Goal: Task Accomplishment & Management: Complete application form

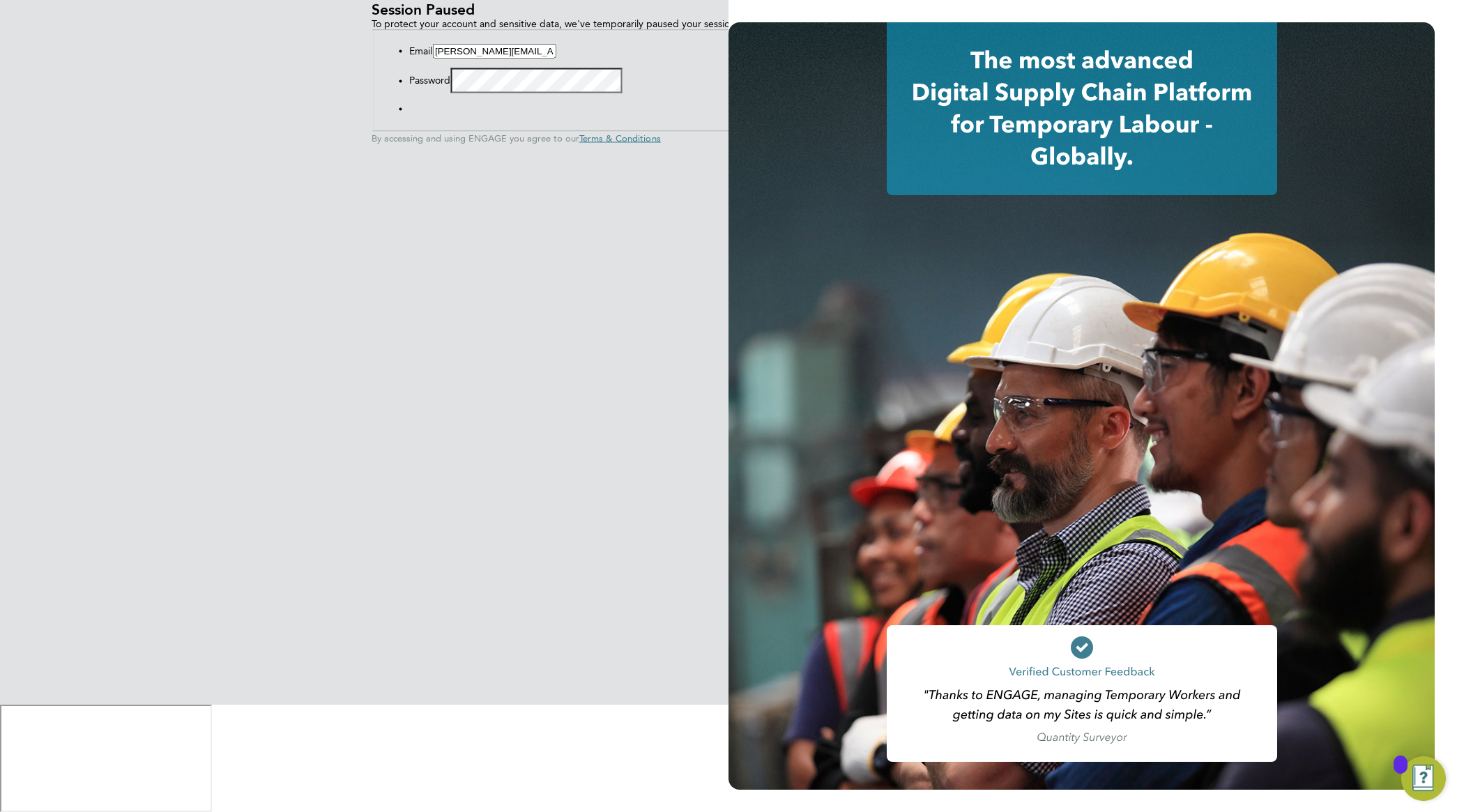
click at [409, 112] on button "Sign In" at bounding box center [409, 112] width 0 height 0
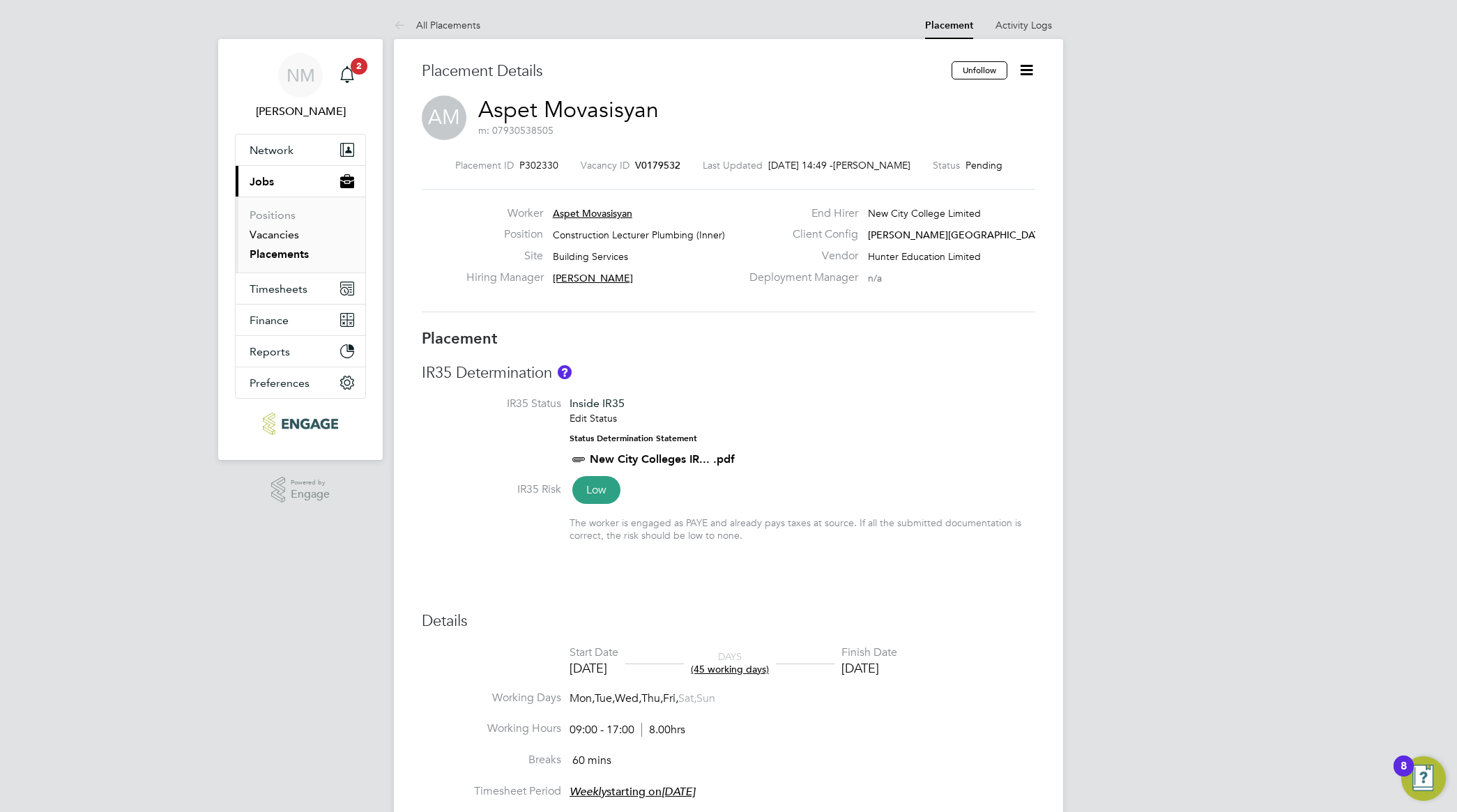
click at [273, 233] on link "Vacancies" at bounding box center [274, 234] width 49 height 13
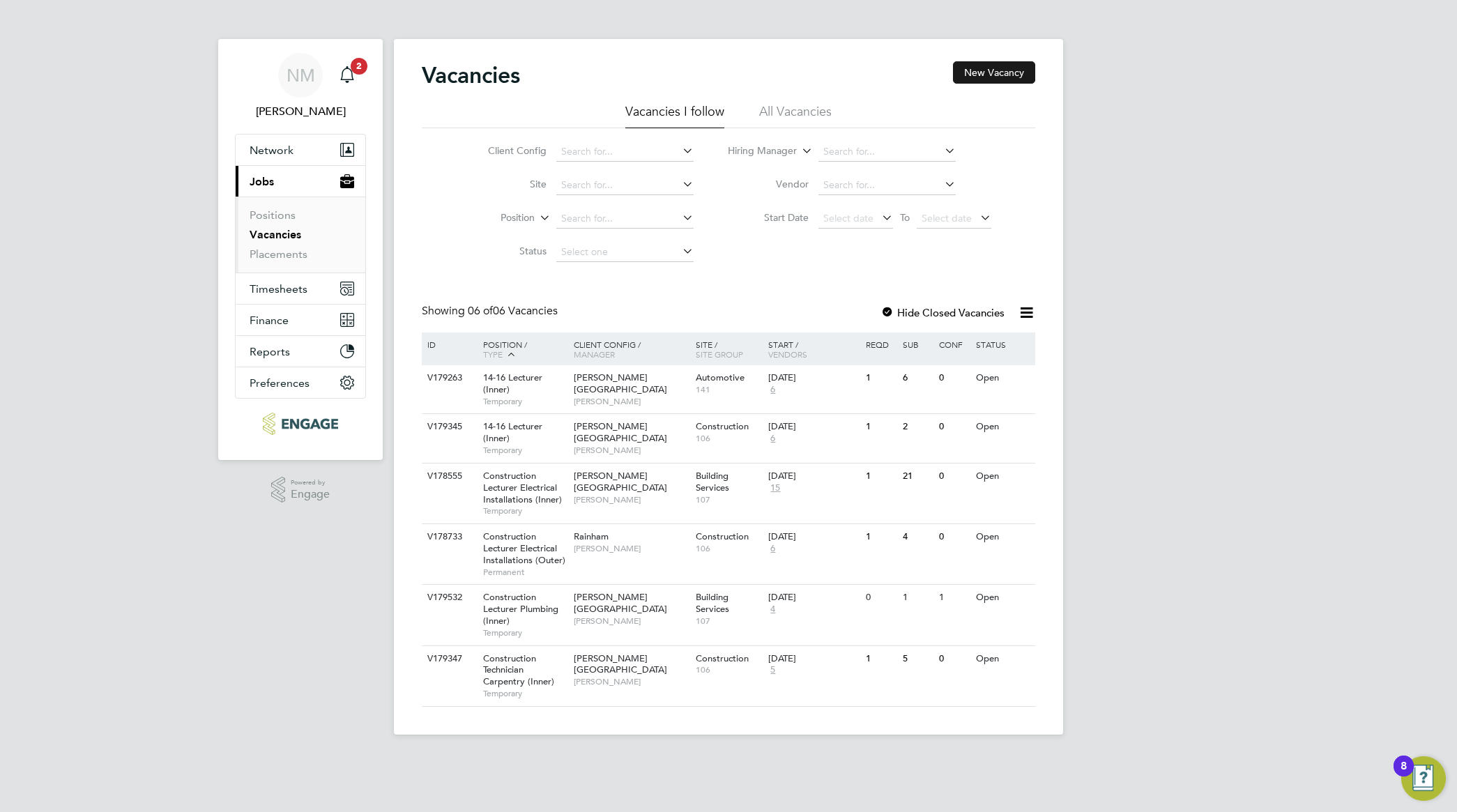
click at [1001, 78] on button "New Vacancy" at bounding box center [994, 72] width 82 height 22
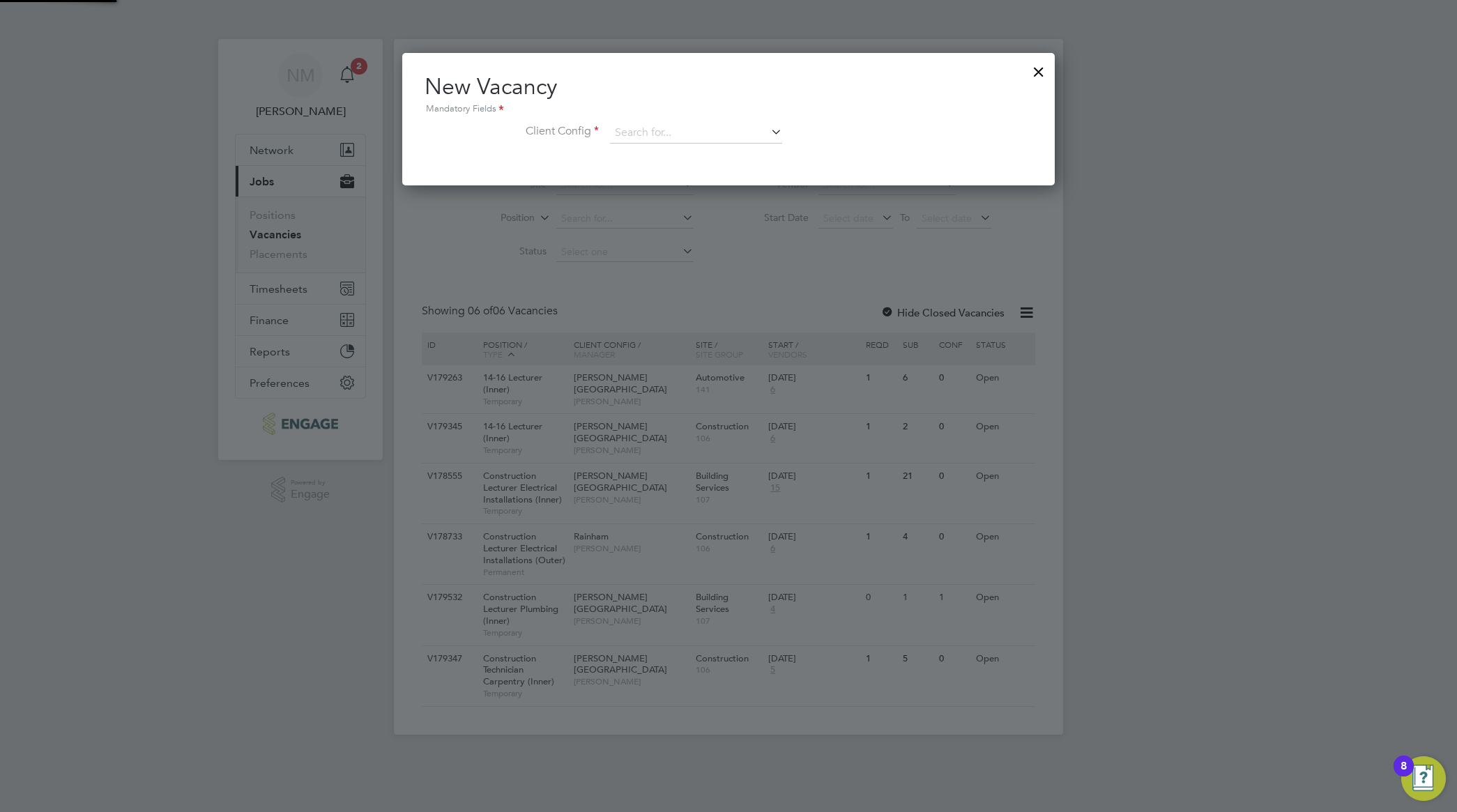
scroll to position [7, 7]
click at [779, 123] on input at bounding box center [696, 133] width 172 height 21
click at [709, 270] on li "[PERSON_NAME][GEOGRAPHIC_DATA]" at bounding box center [705, 266] width 191 height 18
type input "[PERSON_NAME][GEOGRAPHIC_DATA]"
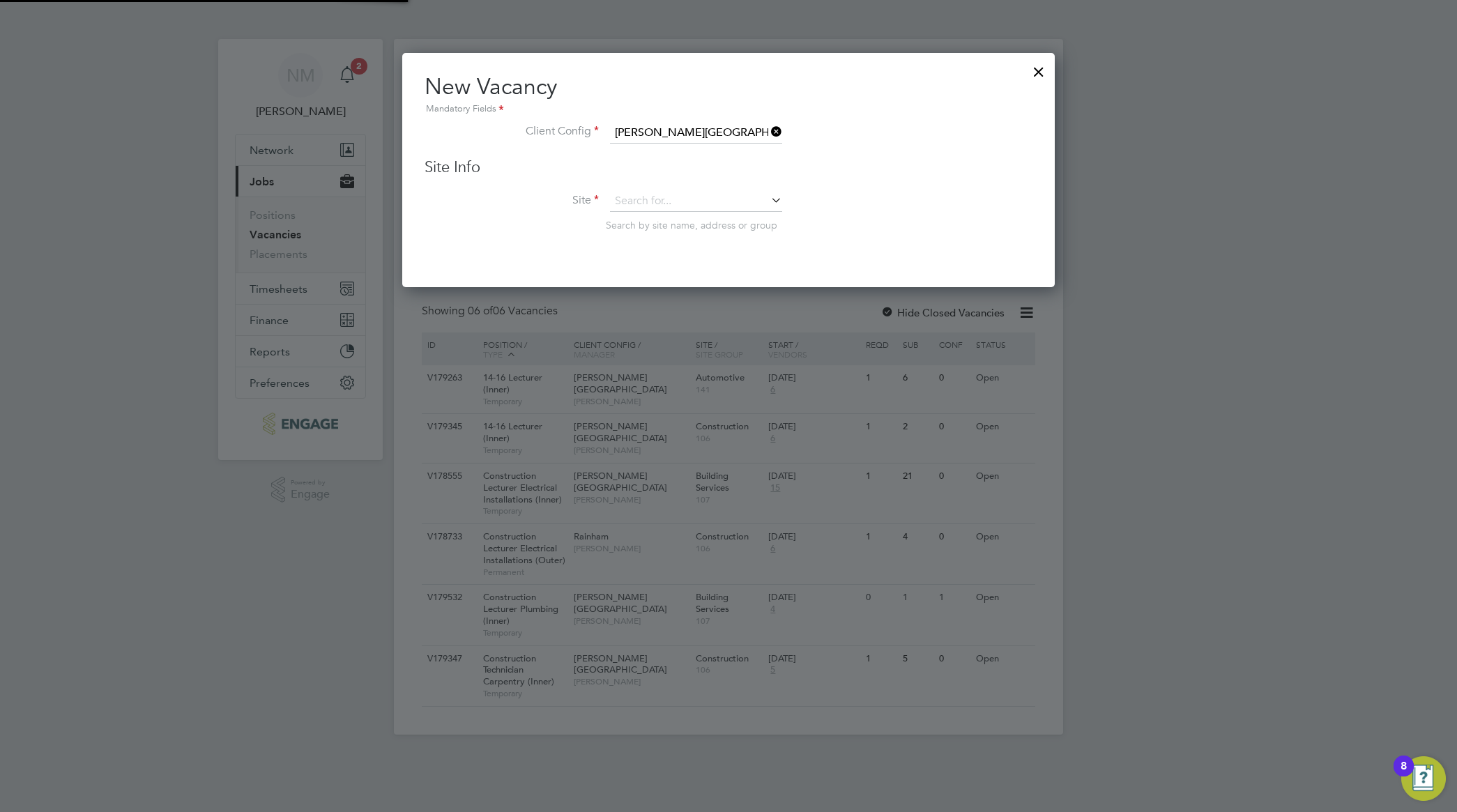
drag, startPoint x: 871, startPoint y: 171, endPoint x: 806, endPoint y: 188, distance: 67.2
click at [869, 171] on h3 "Site Info" at bounding box center [728, 167] width 608 height 20
click at [768, 193] on icon at bounding box center [768, 200] width 0 height 19
click at [712, 388] on li "Construction" at bounding box center [716, 392] width 213 height 18
type input "Construction"
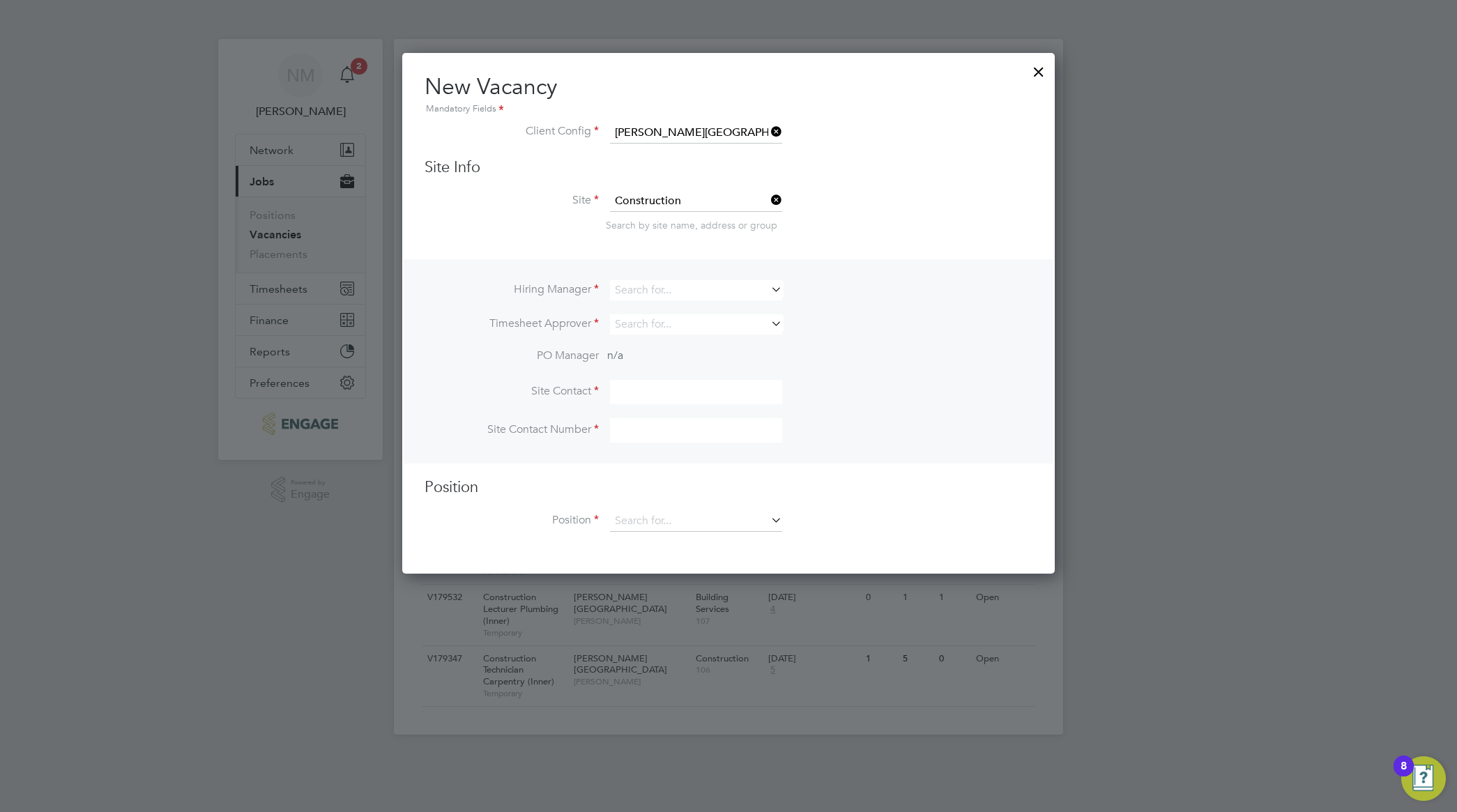
click at [862, 227] on div "Search by site name, address or group" at bounding box center [819, 226] width 426 height 13
click at [768, 287] on icon at bounding box center [768, 289] width 0 height 19
type input "C"
click at [711, 329] on li "[PERSON_NAME]" at bounding box center [697, 329] width 174 height 18
type input "[PERSON_NAME]"
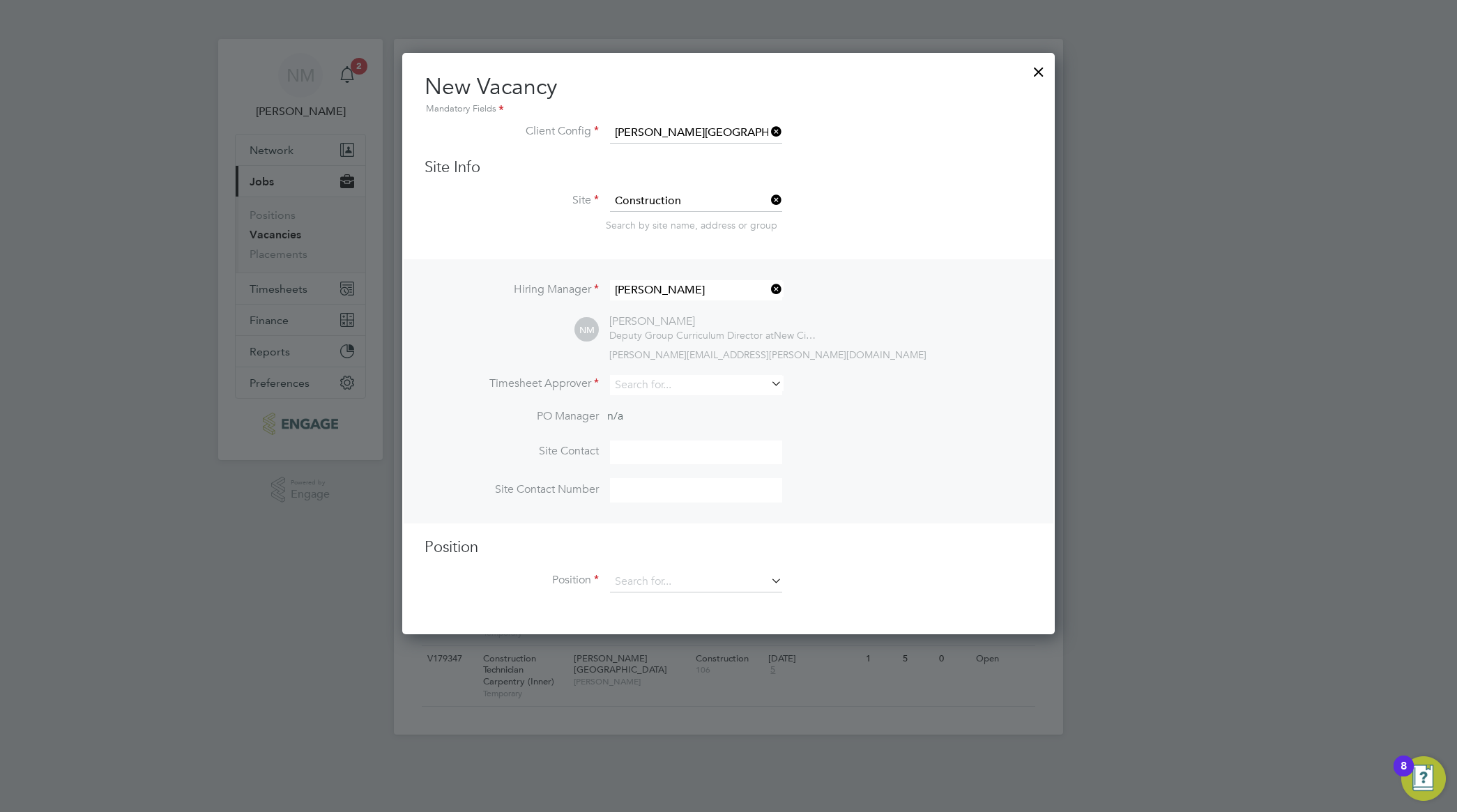
click at [918, 361] on div "[PERSON_NAME][EMAIL_ADDRESS][PERSON_NAME][DOMAIN_NAME]" at bounding box center [821, 355] width 423 height 13
click at [768, 383] on icon at bounding box center [768, 383] width 0 height 19
click at [711, 377] on input at bounding box center [696, 385] width 172 height 20
click at [687, 423] on li "Nath an [PERSON_NAME]" at bounding box center [697, 424] width 174 height 18
type input "[PERSON_NAME]"
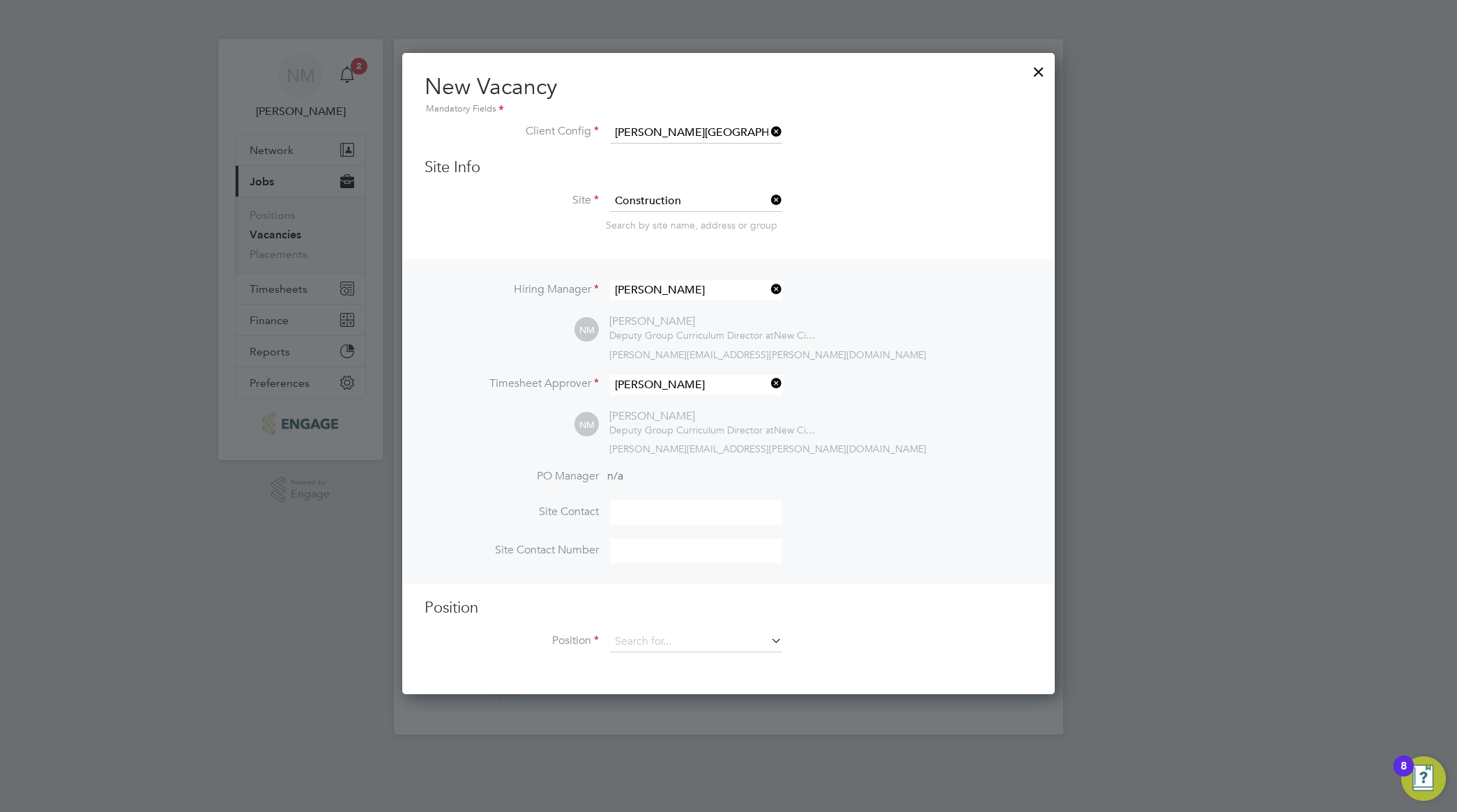
click at [1019, 394] on li "Timesheet Approver [PERSON_NAME]" at bounding box center [728, 391] width 608 height 34
click at [609, 521] on li "Site Contact" at bounding box center [728, 519] width 608 height 38
click at [655, 555] on input at bounding box center [696, 550] width 172 height 24
click at [982, 467] on div "Hiring Manager [PERSON_NAME] NM [PERSON_NAME] Deputy Group Curriculum Director …" at bounding box center [728, 421] width 649 height 324
click at [768, 641] on icon at bounding box center [768, 640] width 0 height 19
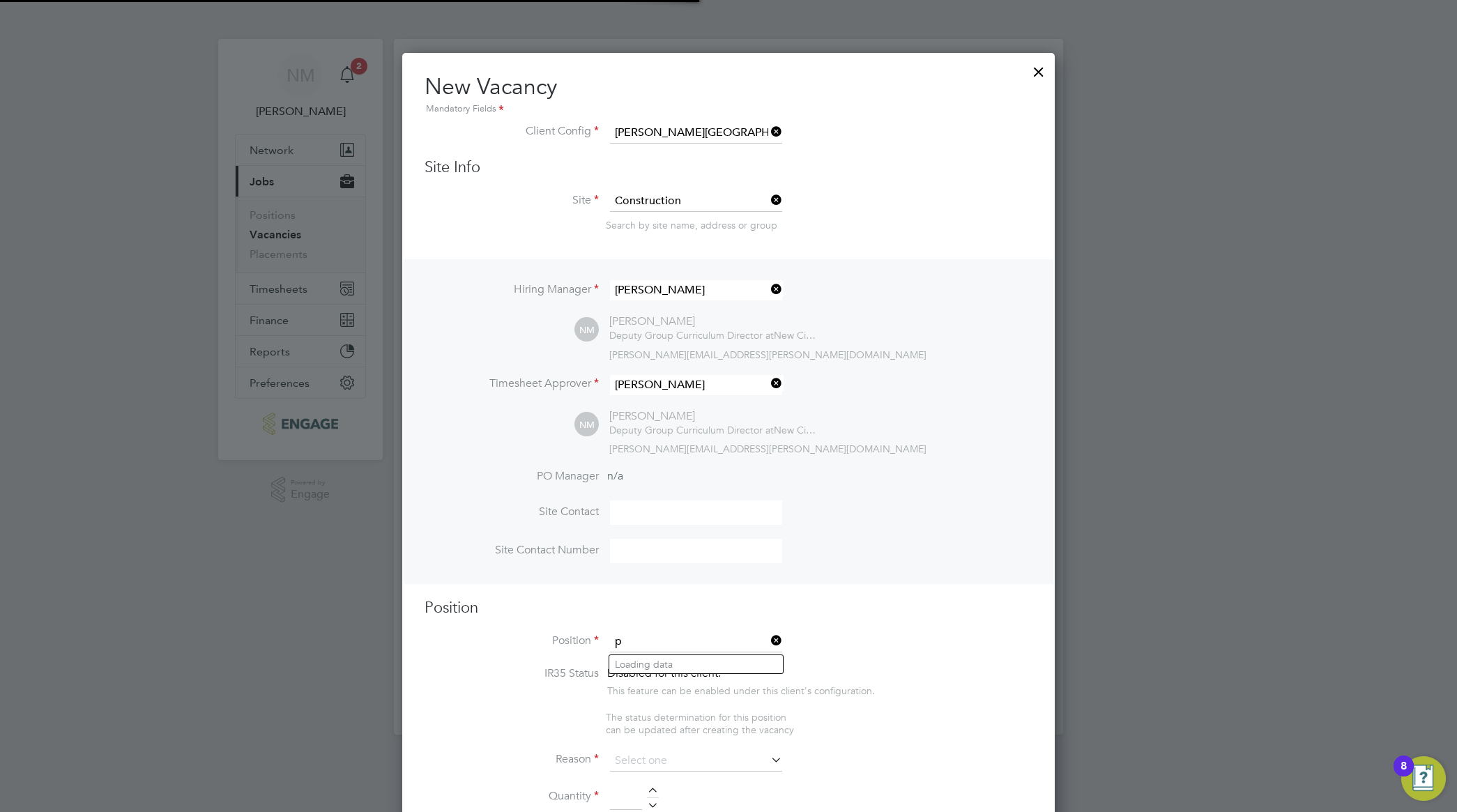
scroll to position [2151, 652]
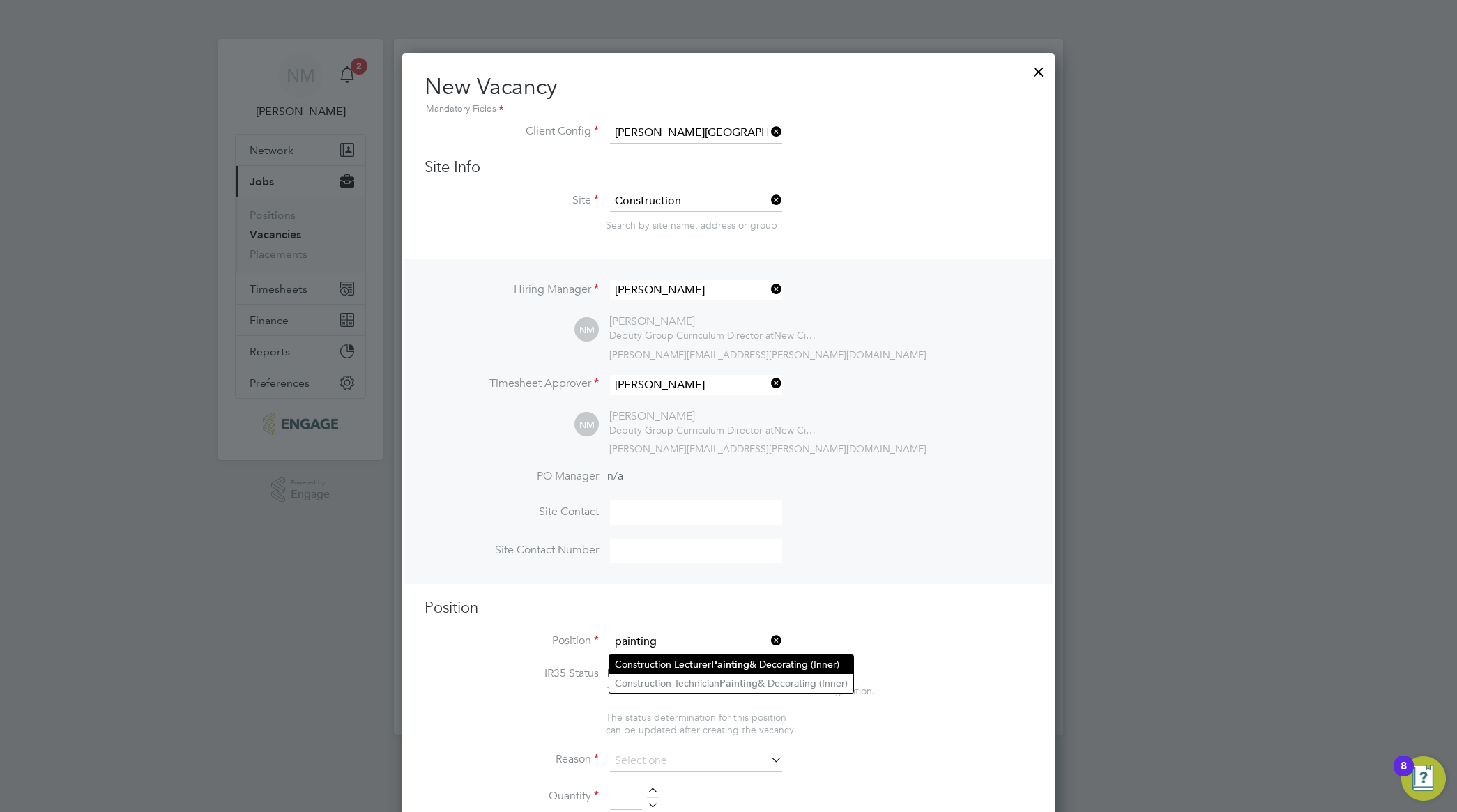
click at [709, 669] on li "Construction Lecturer Painting & Decorating (Inner)" at bounding box center [732, 664] width 244 height 18
type input "Construction Lecturer Painting & Decorating (Inner)"
type textarea "LOREMIP DO SIT: • Am conse adi elitse doeiusmo te i utlab et dolorem, aliqu eni…"
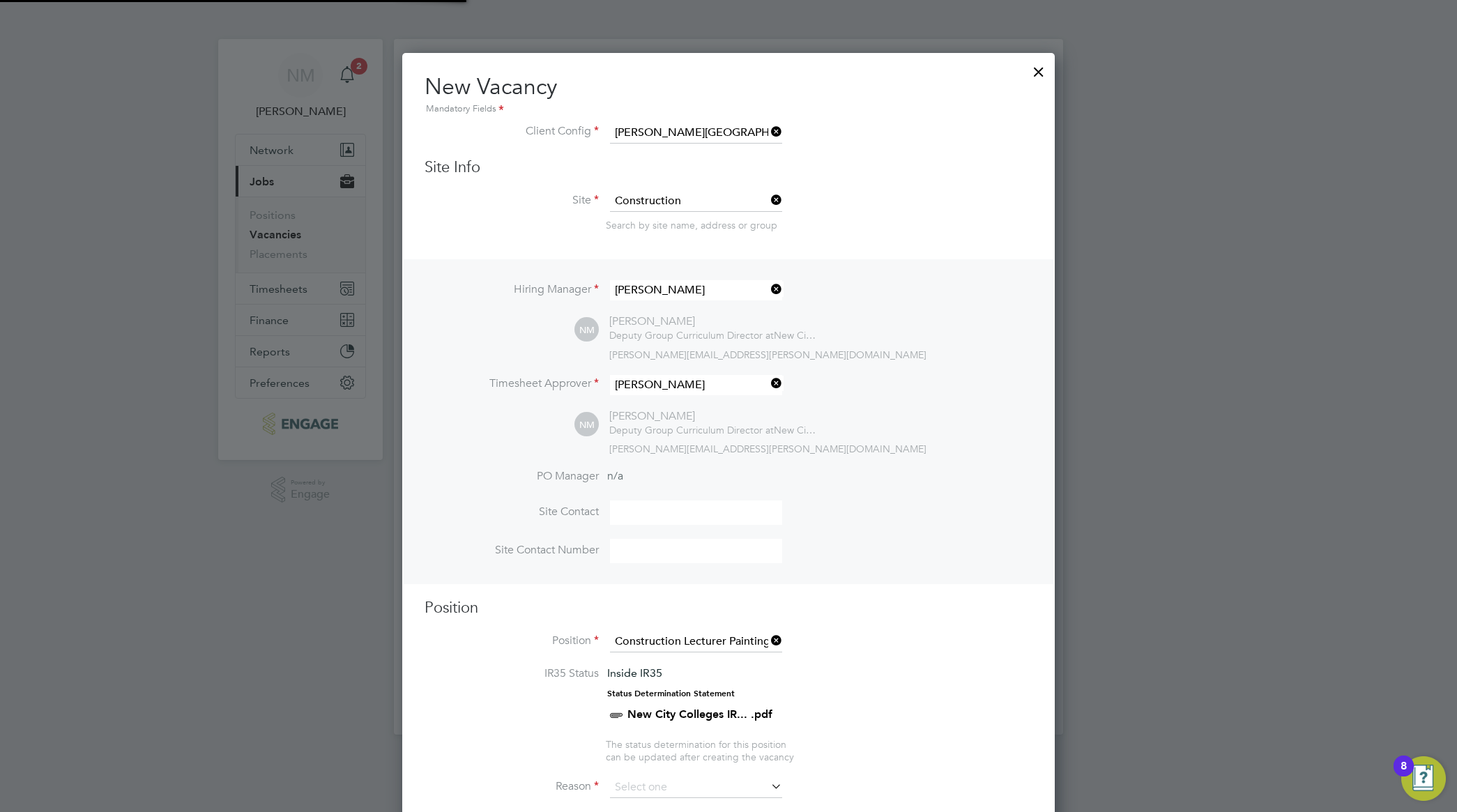
scroll to position [41, 72]
click at [1013, 566] on li "Site Contact Number" at bounding box center [728, 557] width 608 height 38
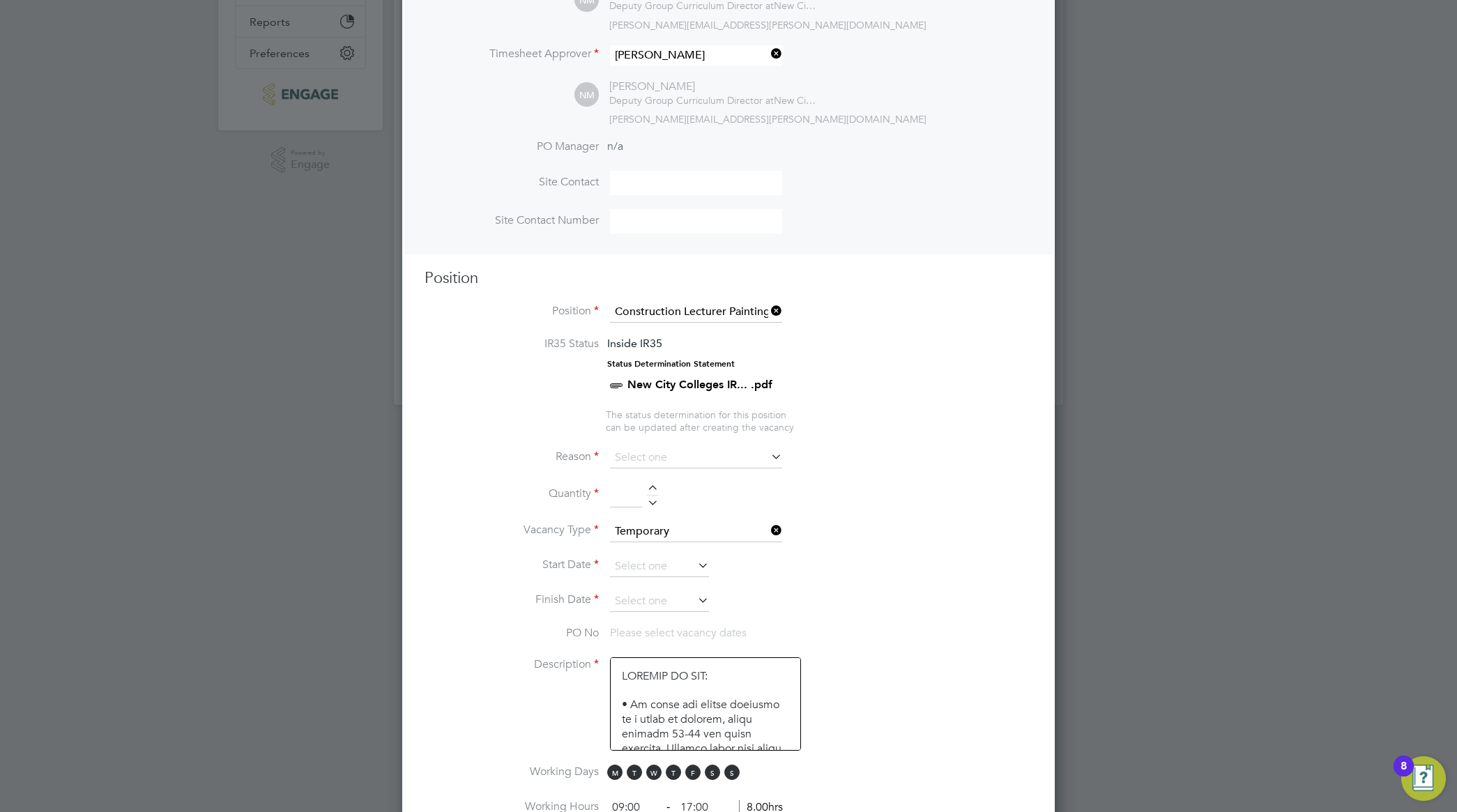
scroll to position [436, 0]
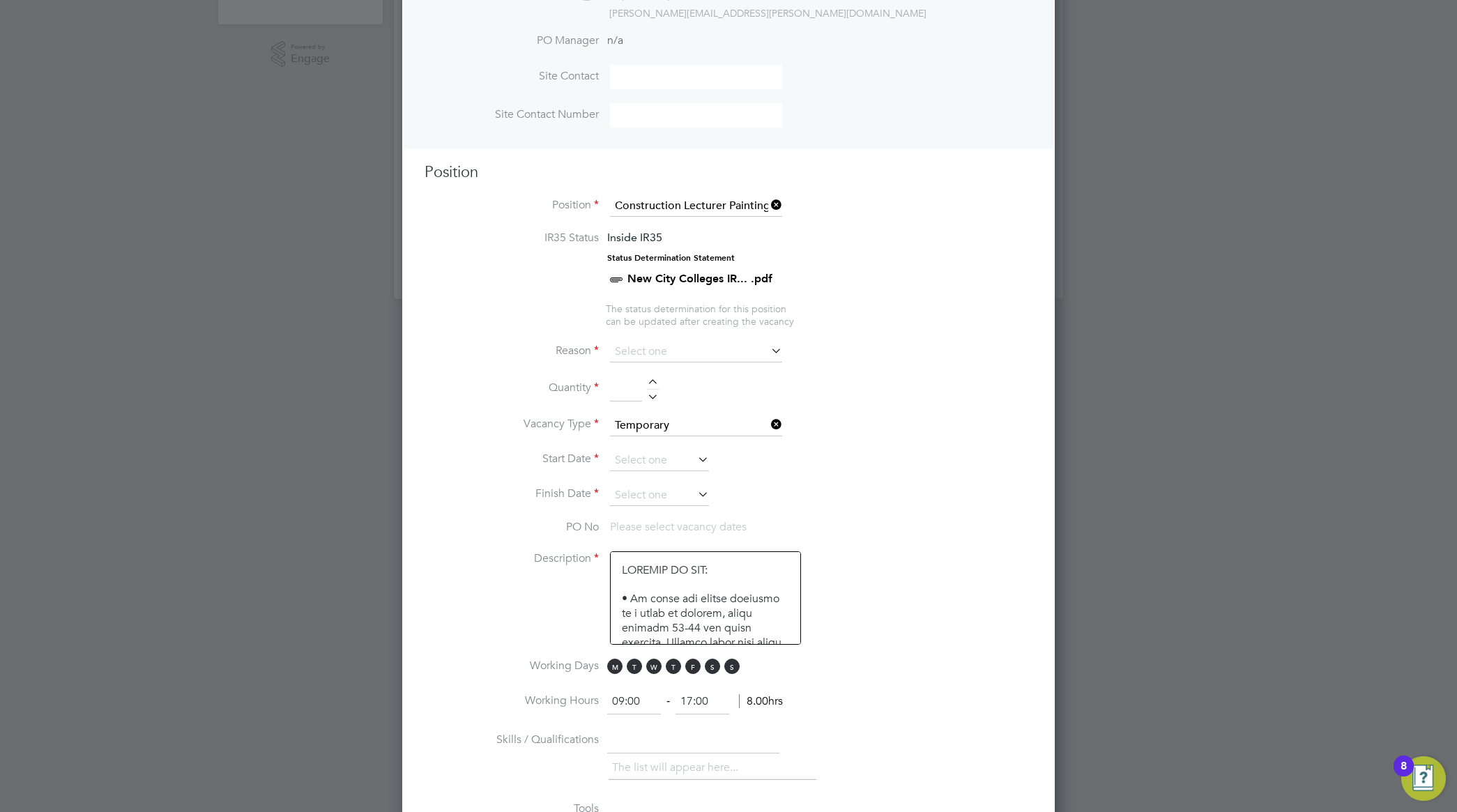
click at [768, 346] on icon at bounding box center [768, 350] width 0 height 19
click at [768, 350] on icon at bounding box center [768, 350] width 0 height 19
click at [768, 349] on icon at bounding box center [768, 350] width 0 height 19
click at [746, 351] on input at bounding box center [696, 351] width 172 height 21
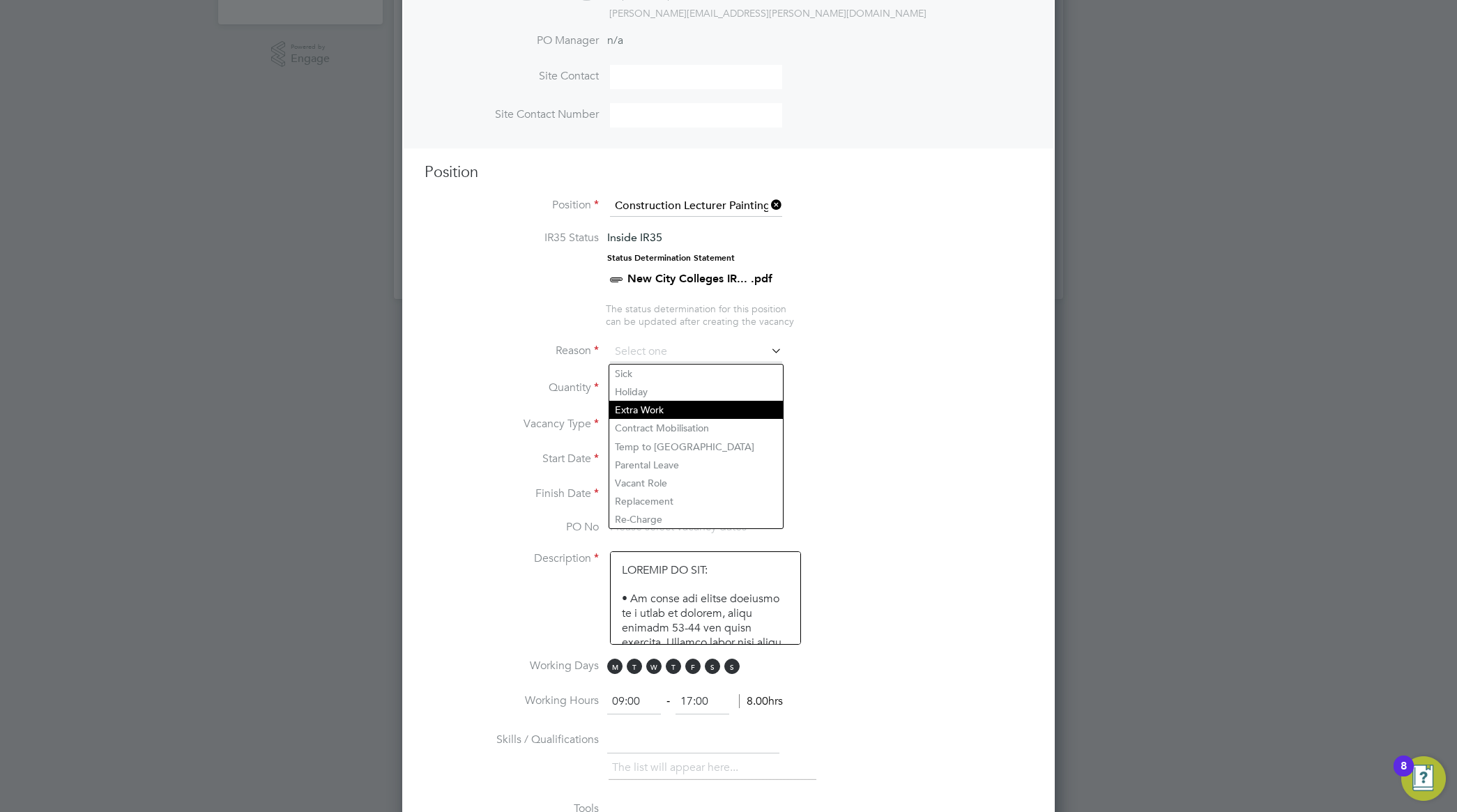
click at [720, 405] on li "Extra Work" at bounding box center [697, 410] width 174 height 18
type input "Extra Work"
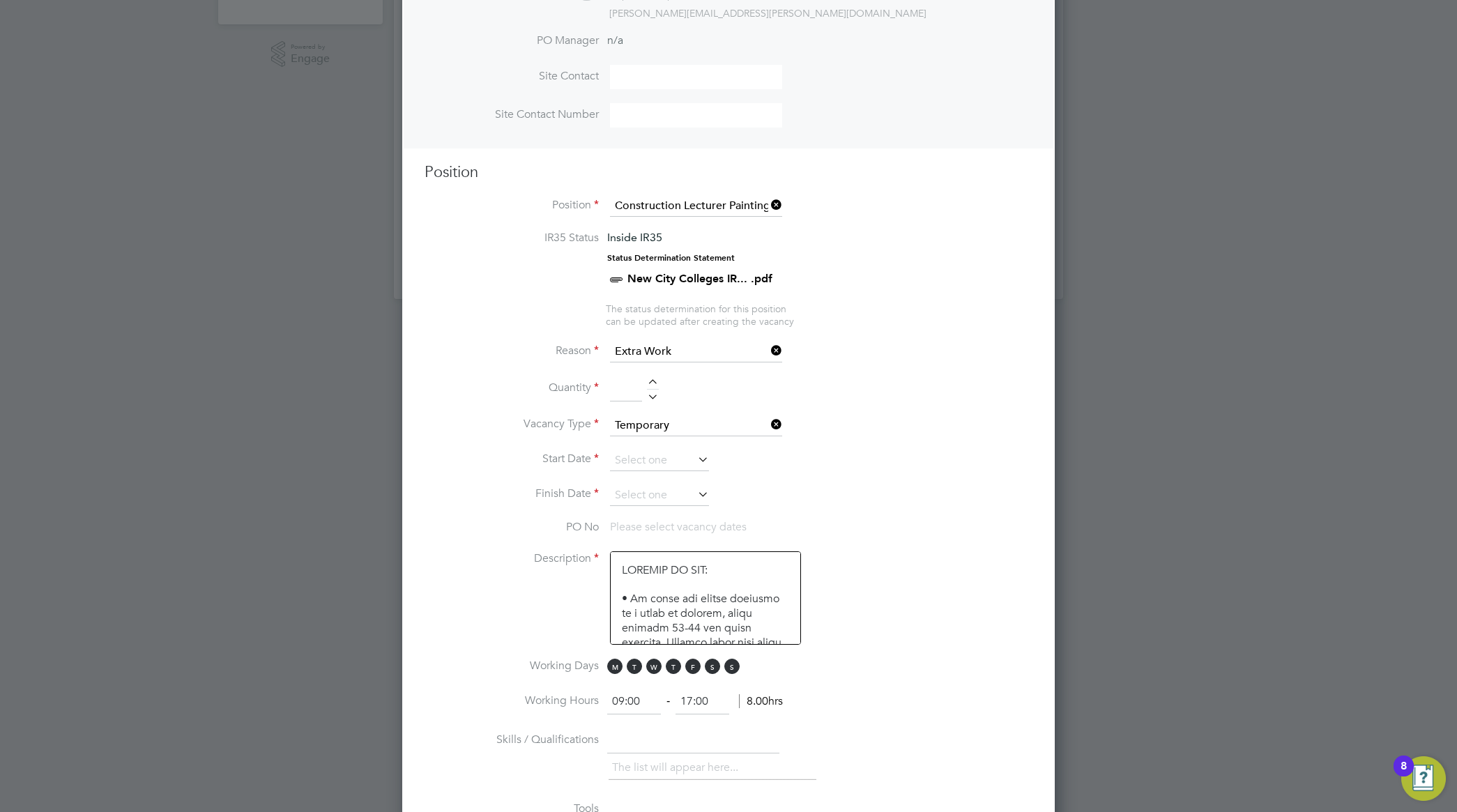
click at [822, 408] on li "Quantity" at bounding box center [728, 396] width 608 height 39
click at [640, 395] on input at bounding box center [625, 388] width 32 height 25
type input "1"
click at [992, 487] on li "Finish Date" at bounding box center [728, 502] width 608 height 35
click at [695, 463] on icon at bounding box center [695, 459] width 0 height 19
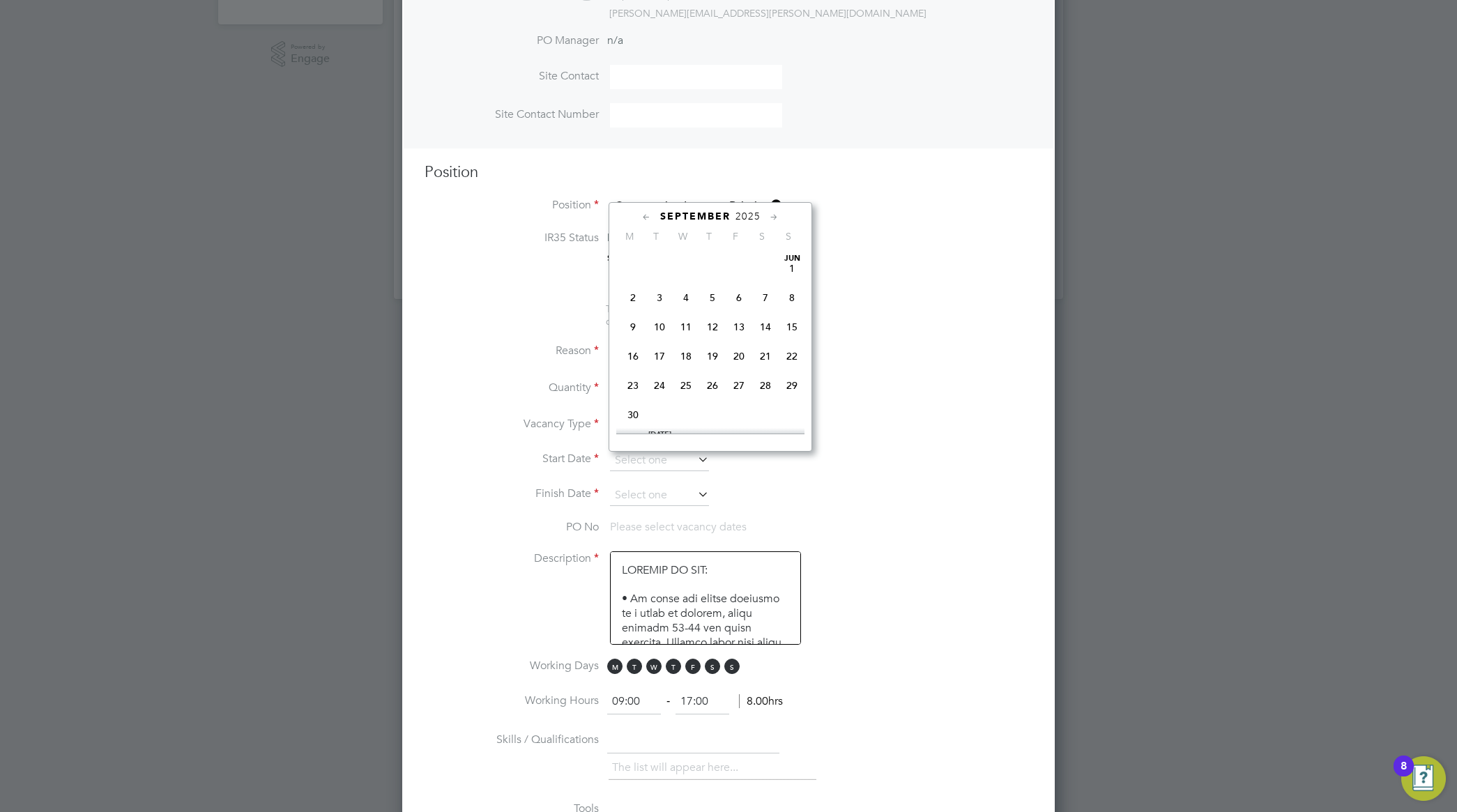
scroll to position [427, 0]
click at [636, 325] on span "[DATE]" at bounding box center [633, 311] width 27 height 27
type input "[DATE]"
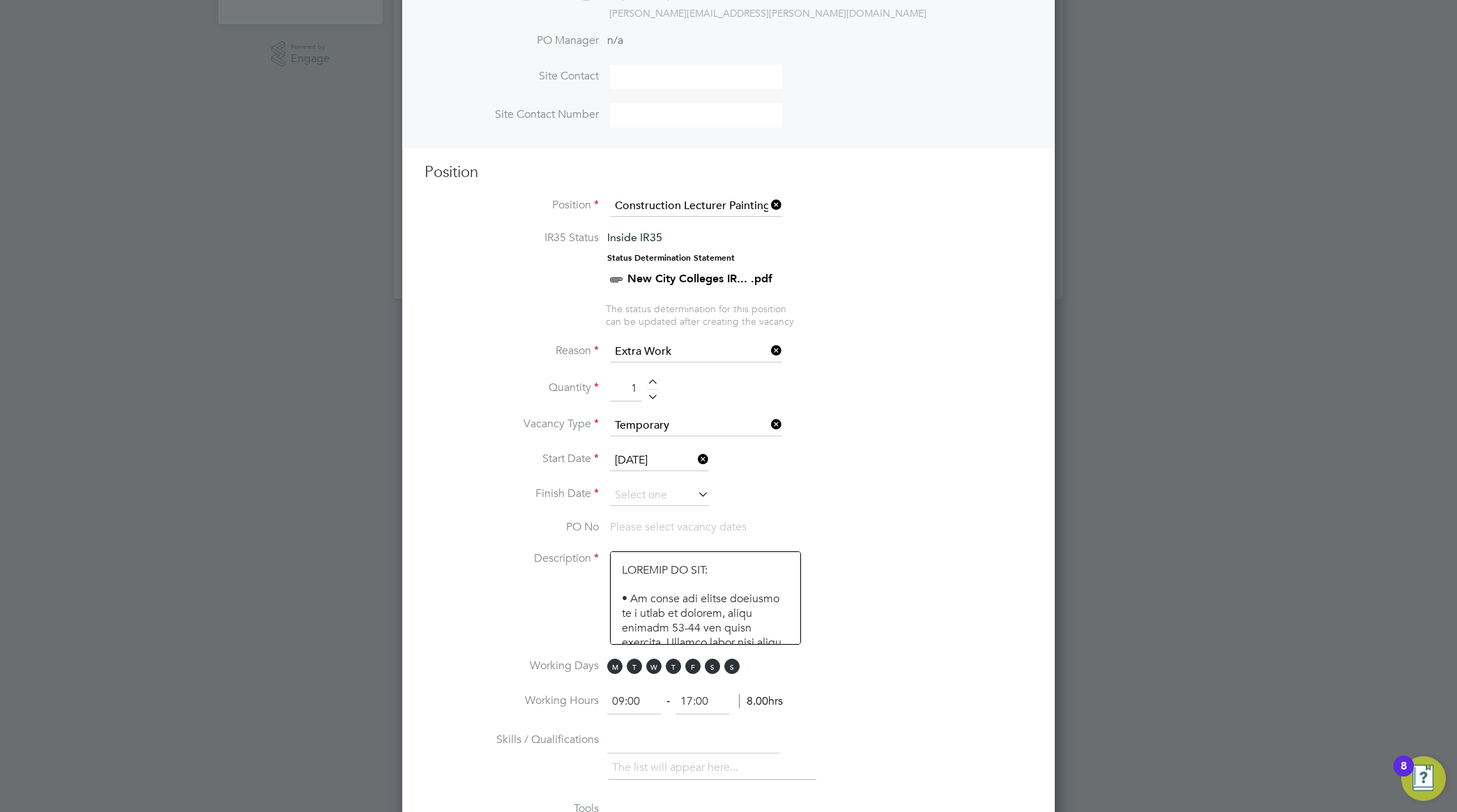
click at [1010, 513] on li "Finish Date" at bounding box center [728, 502] width 608 height 35
click at [695, 496] on icon at bounding box center [695, 494] width 0 height 19
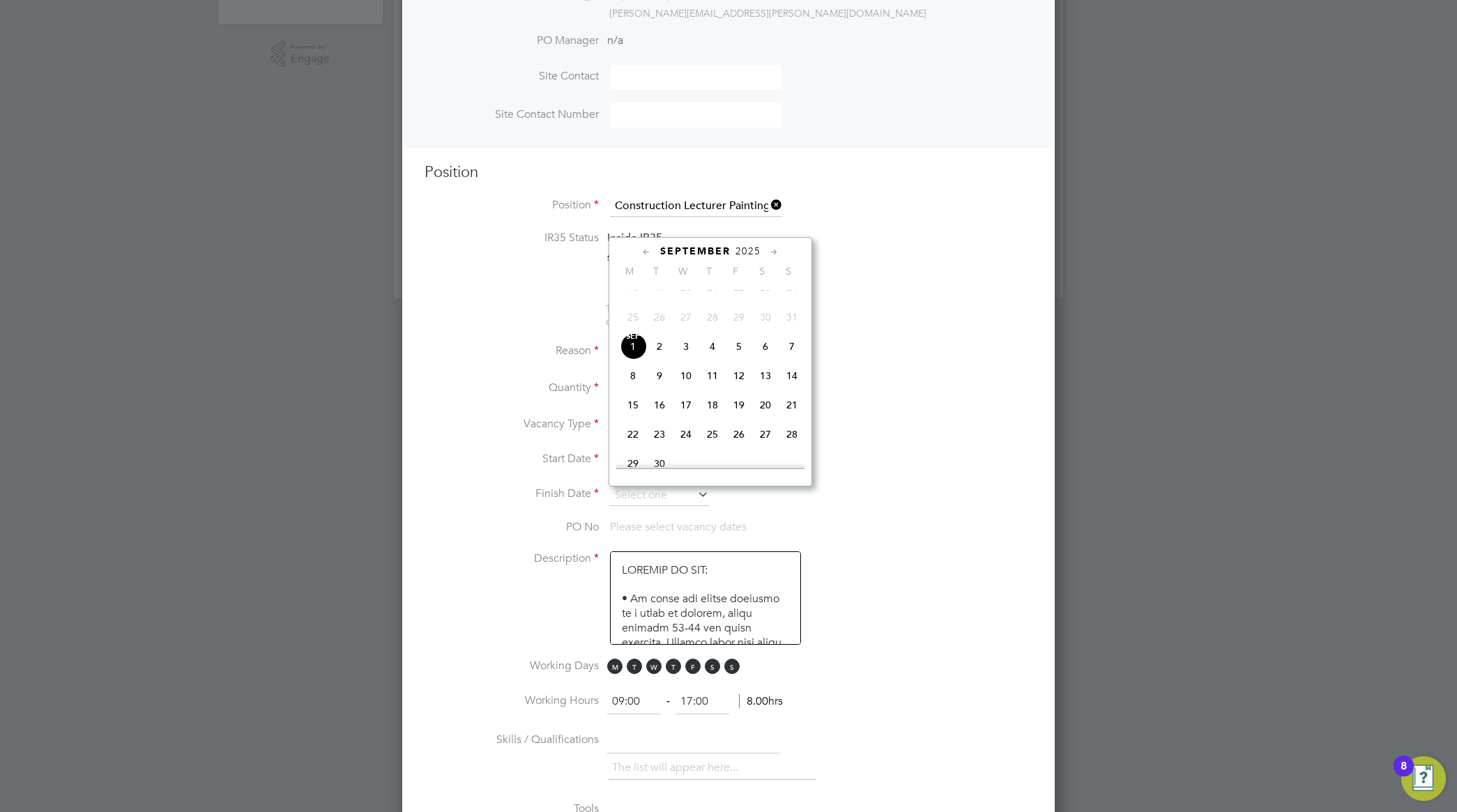
click at [778, 252] on icon at bounding box center [774, 252] width 13 height 16
click at [737, 412] on span "31" at bounding box center [738, 399] width 27 height 27
type input "[DATE]"
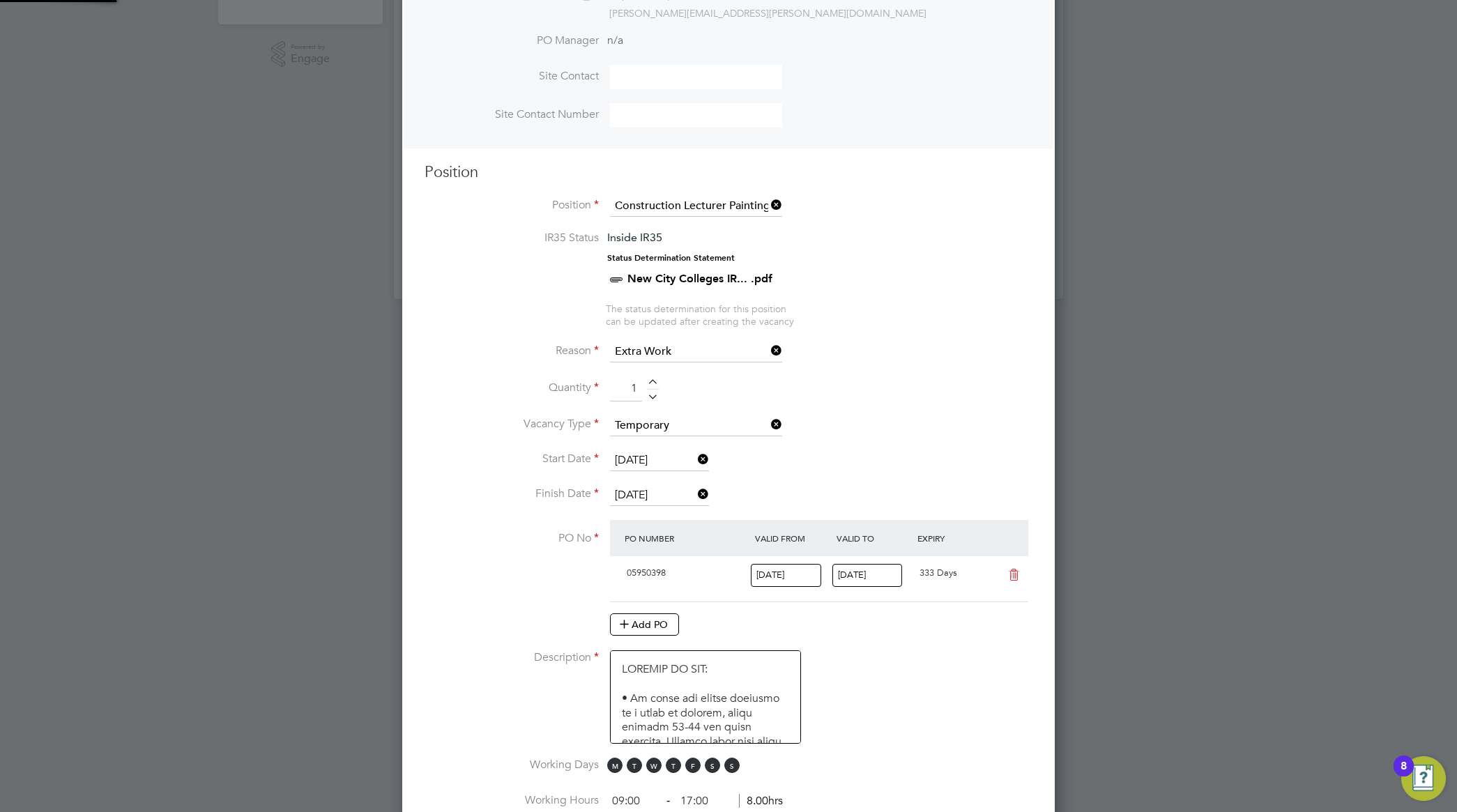
scroll to position [23, 131]
click at [986, 462] on li "Start Date [DATE]" at bounding box center [728, 468] width 608 height 35
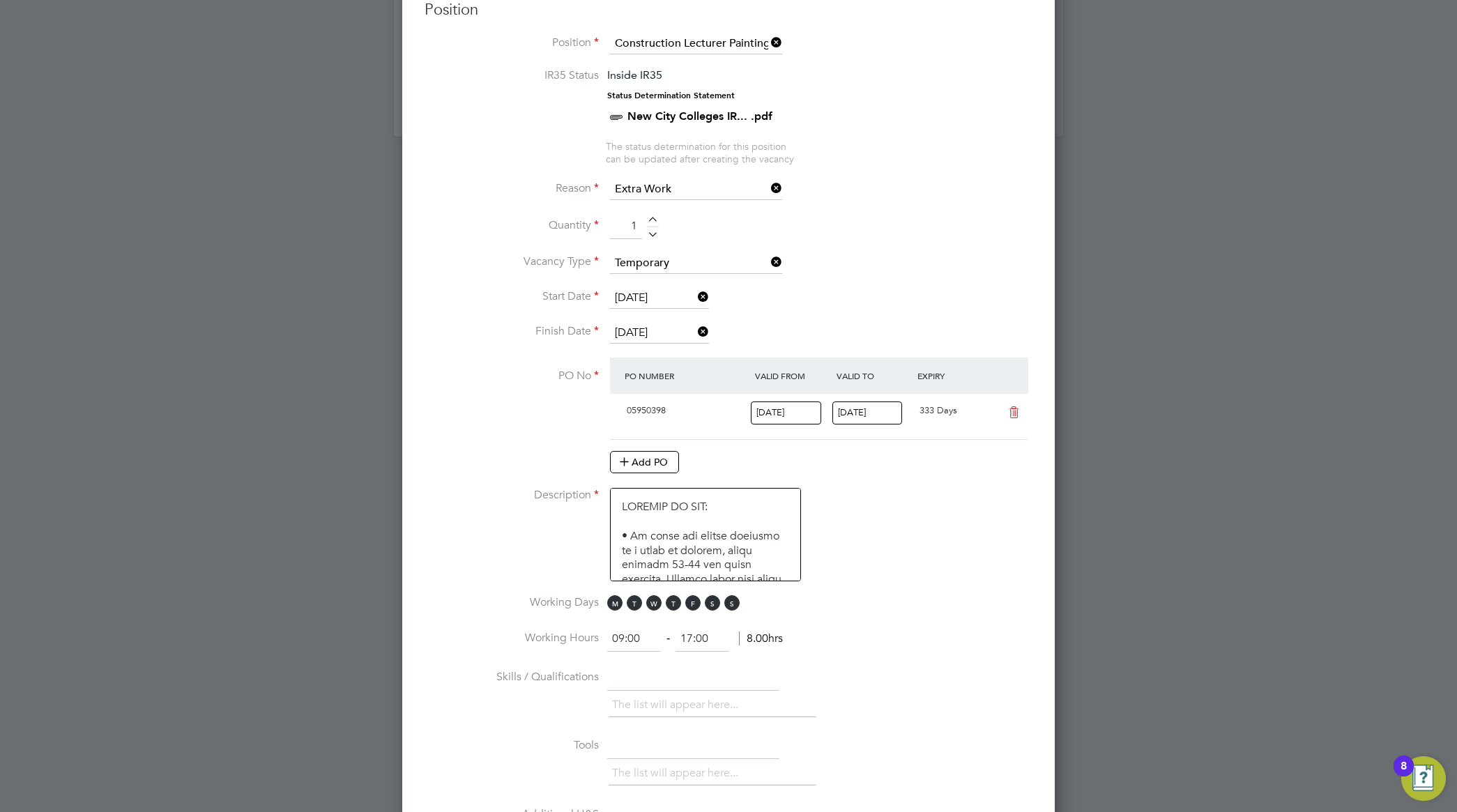
scroll to position [696, 0]
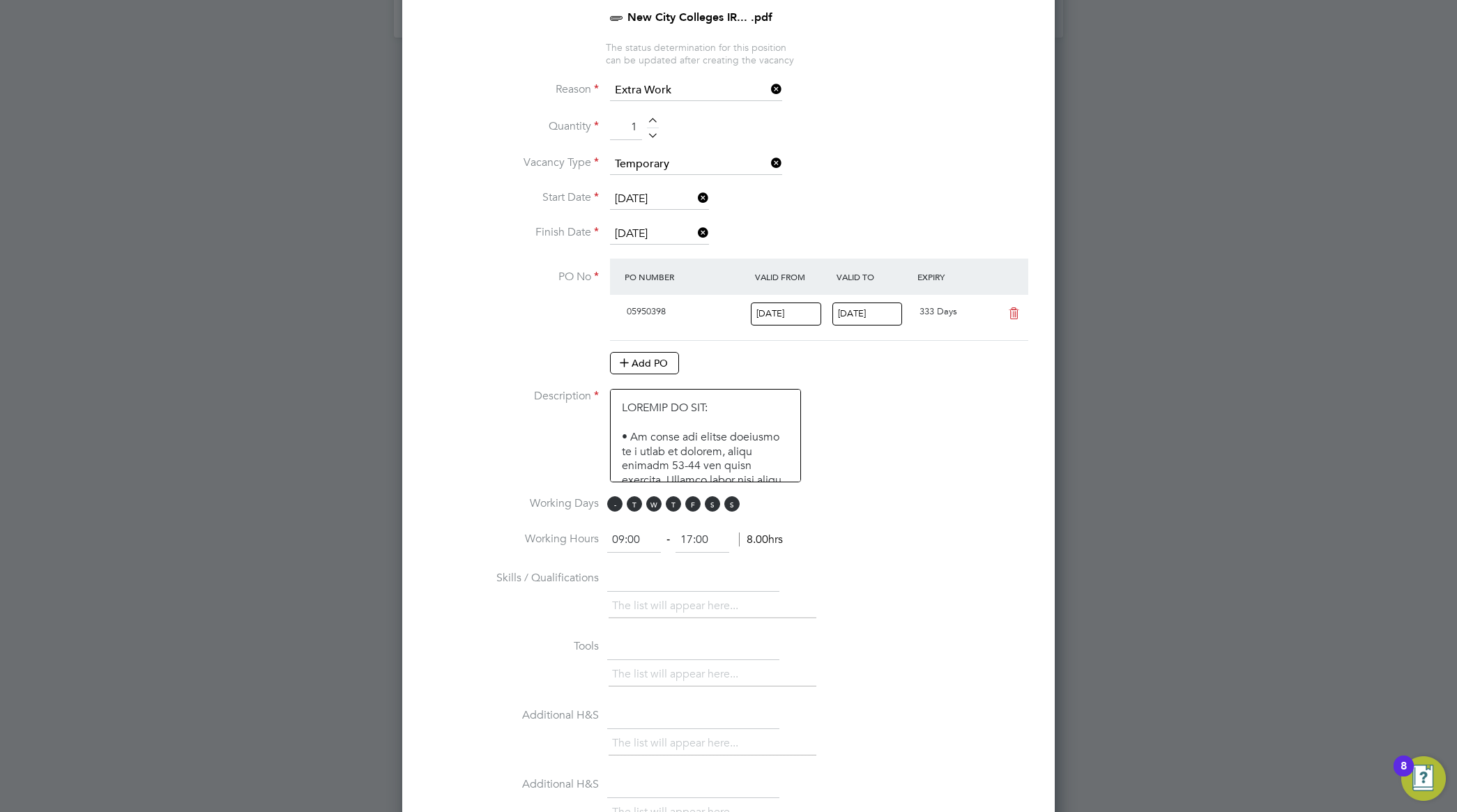
click at [613, 507] on span "M" at bounding box center [614, 503] width 16 height 16
click at [635, 509] on span "T" at bounding box center [634, 503] width 16 height 16
click at [656, 509] on span "W" at bounding box center [653, 503] width 16 height 16
click at [667, 509] on span "T" at bounding box center [673, 503] width 16 height 16
click at [699, 505] on span "F" at bounding box center [693, 503] width 16 height 16
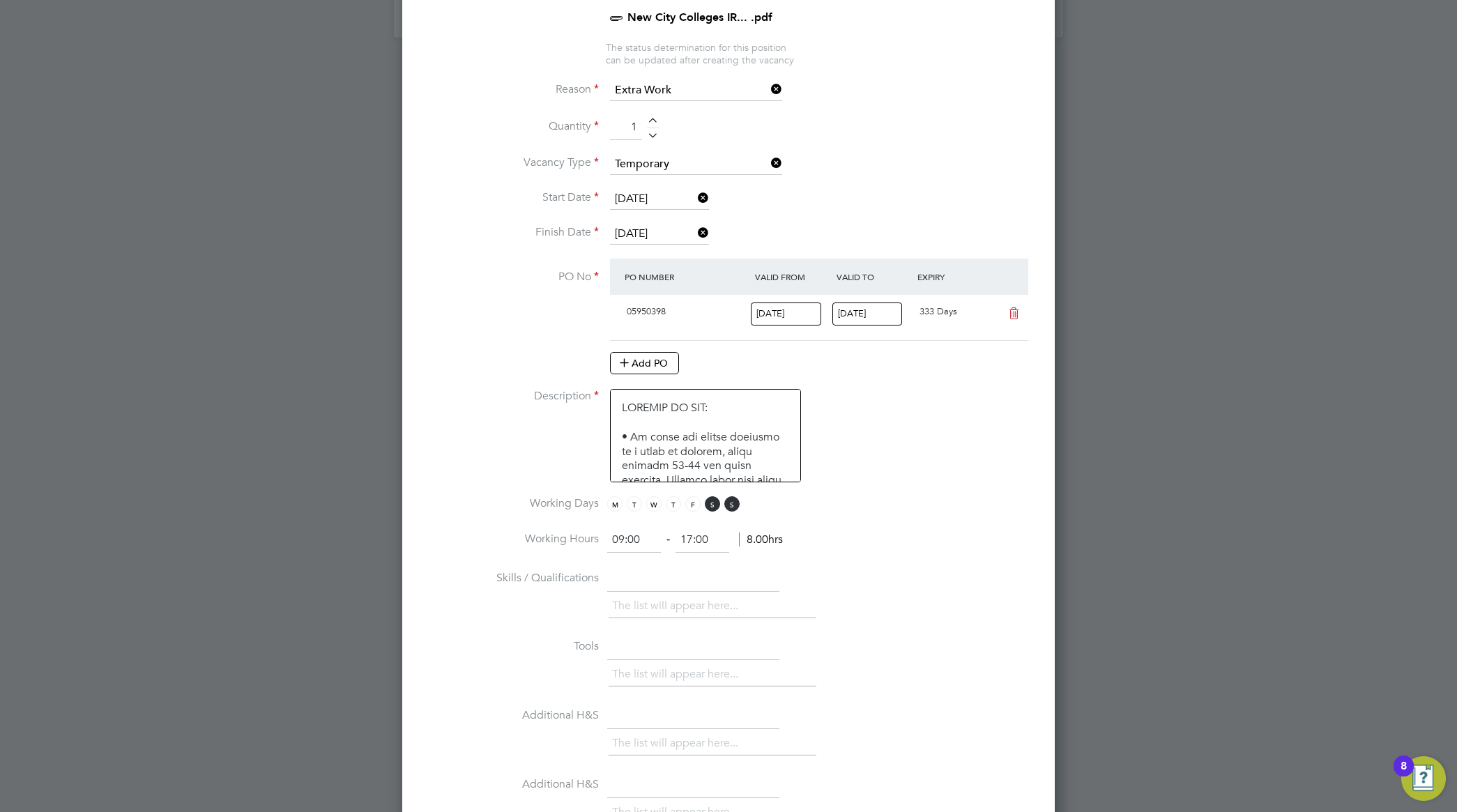
click at [919, 526] on li "Working Days M T W T F S S" at bounding box center [728, 511] width 608 height 31
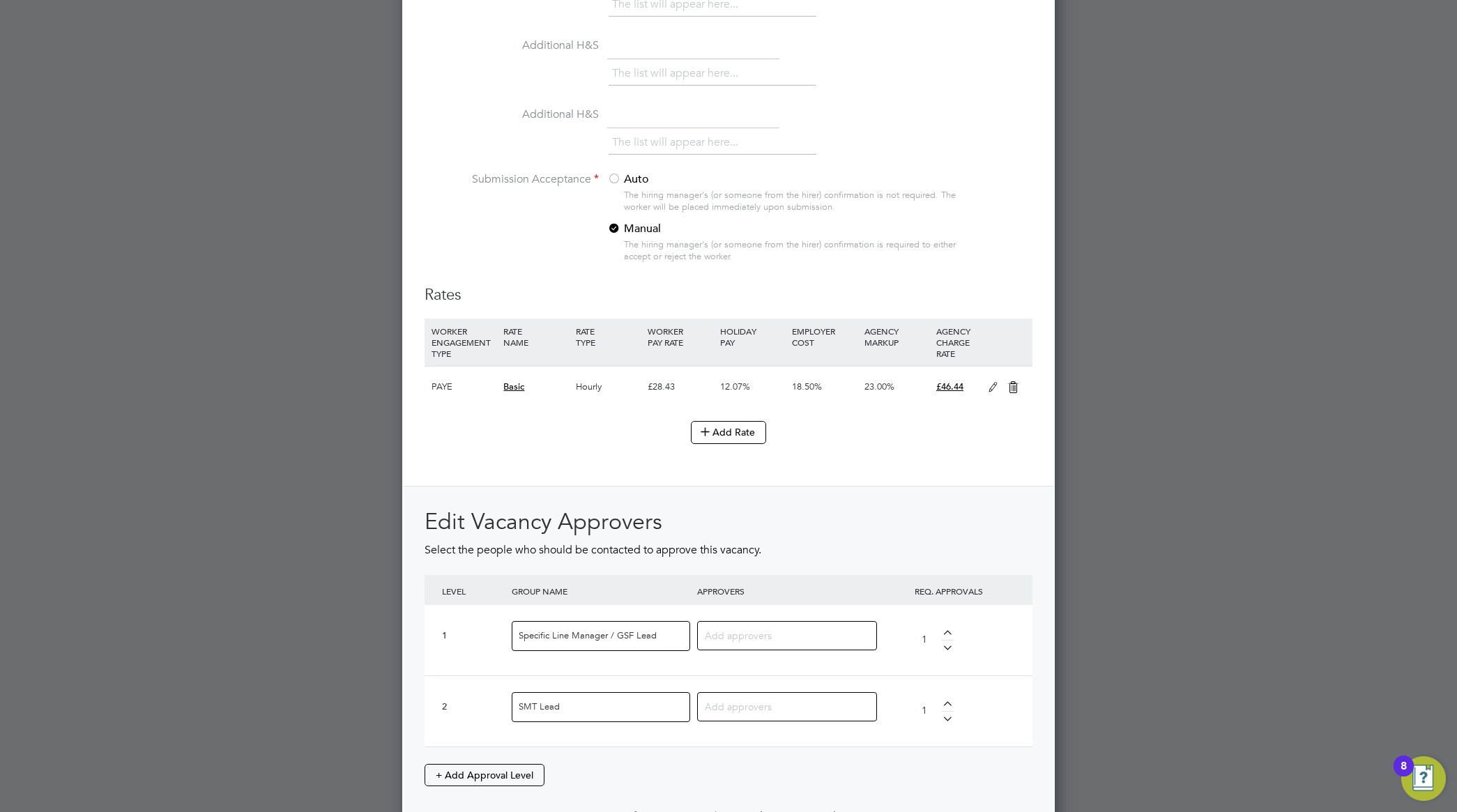
scroll to position [1481, 0]
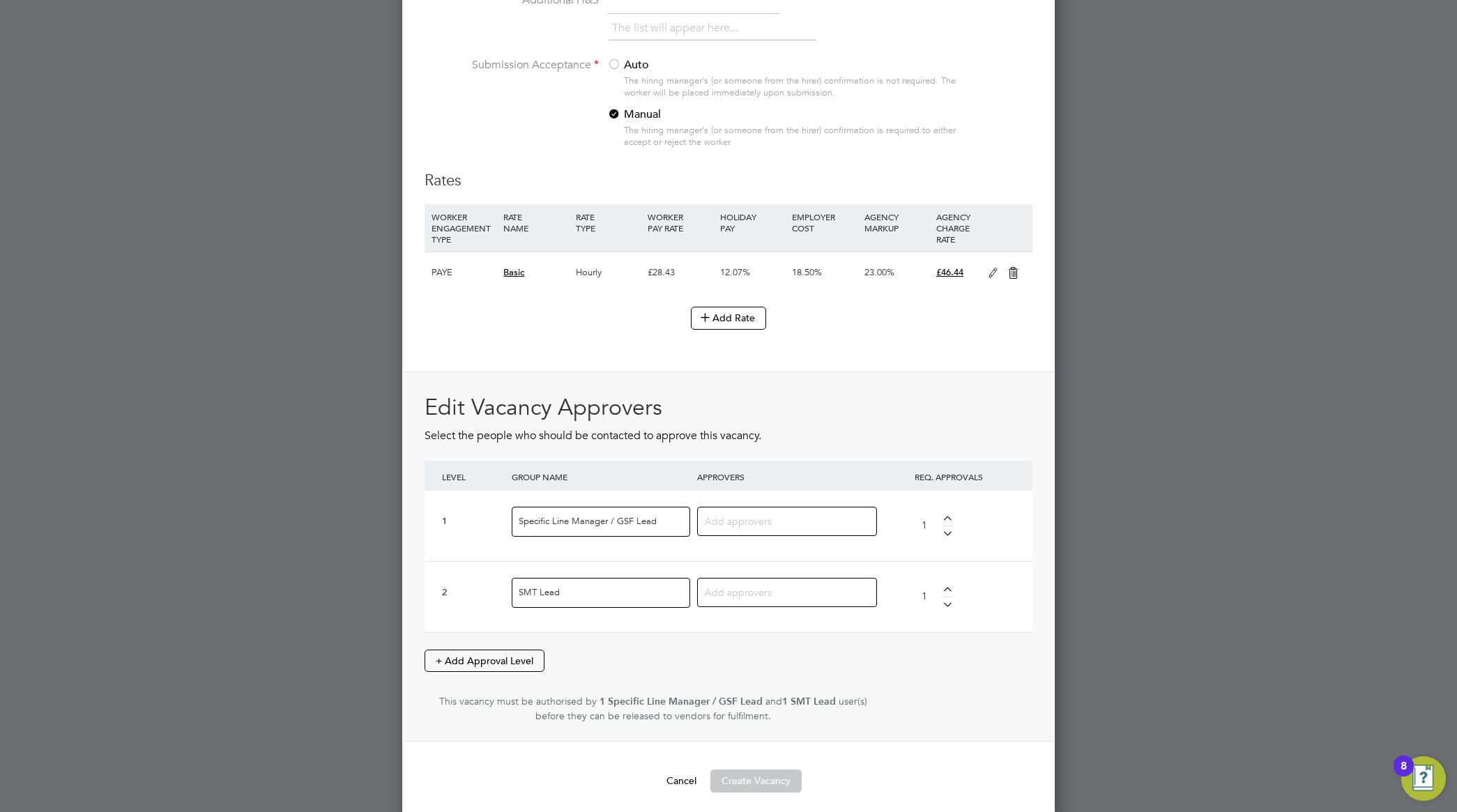
click at [747, 518] on input at bounding box center [782, 521] width 154 height 18
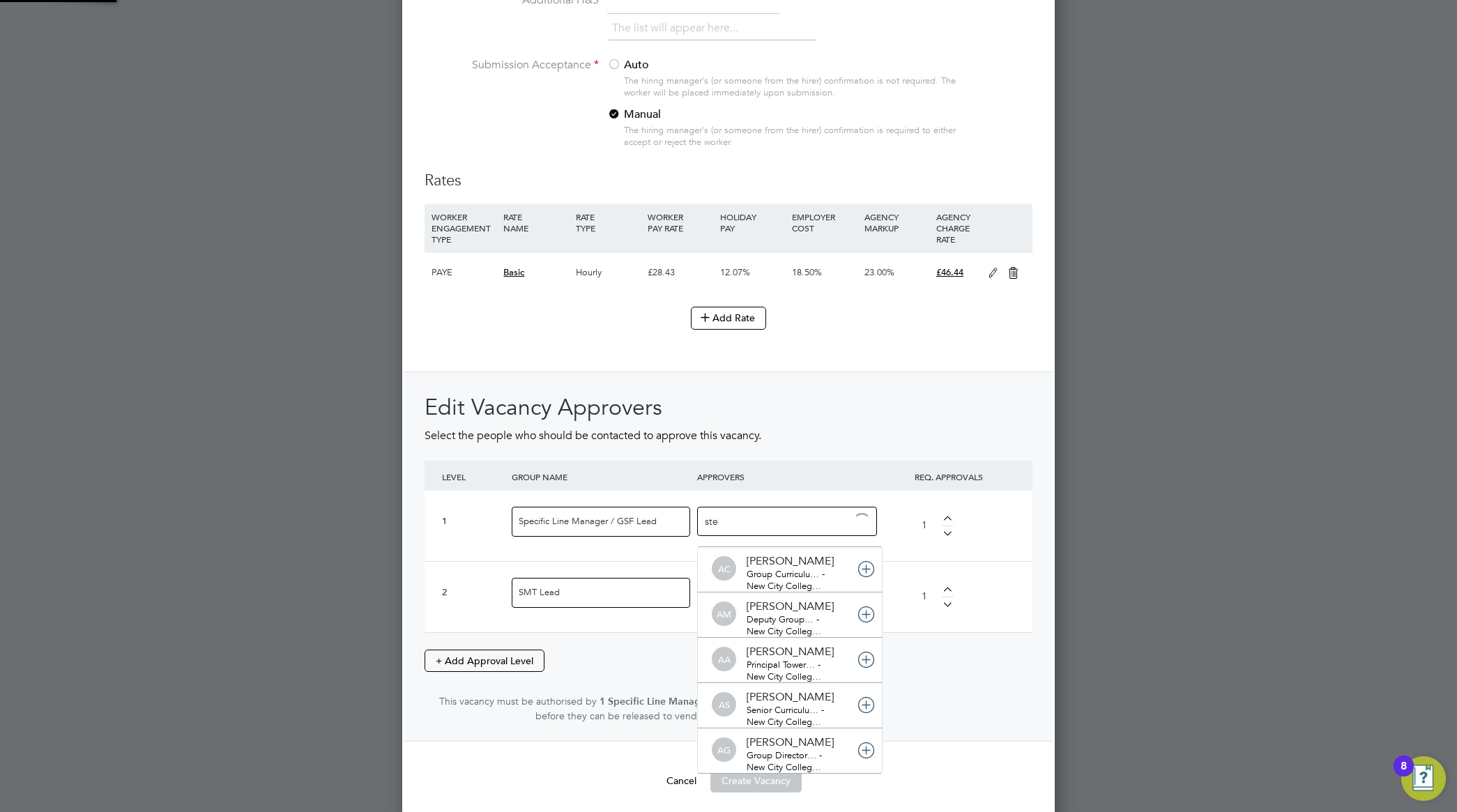
scroll to position [15, 98]
type input "step"
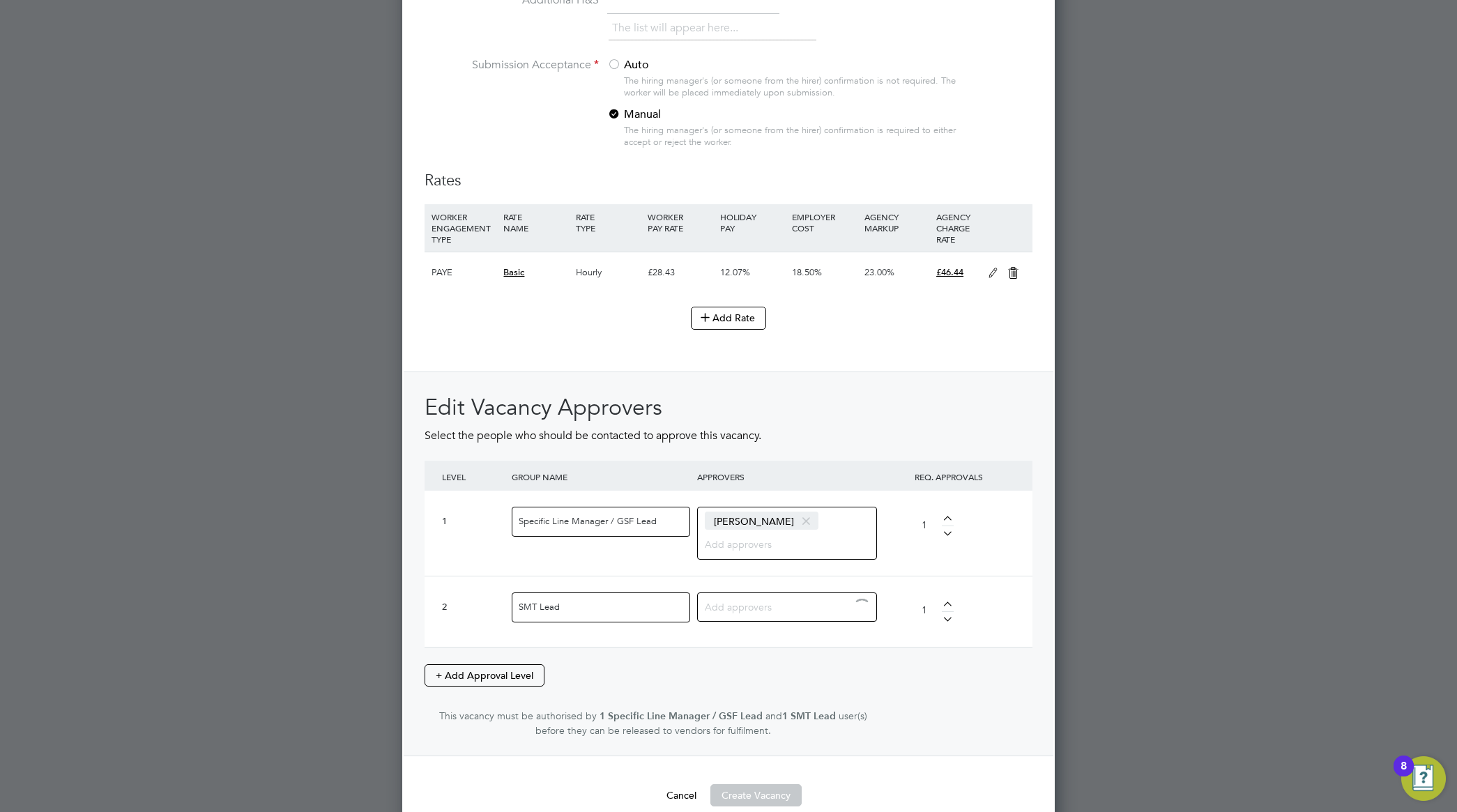
click at [771, 614] on input at bounding box center [782, 607] width 154 height 18
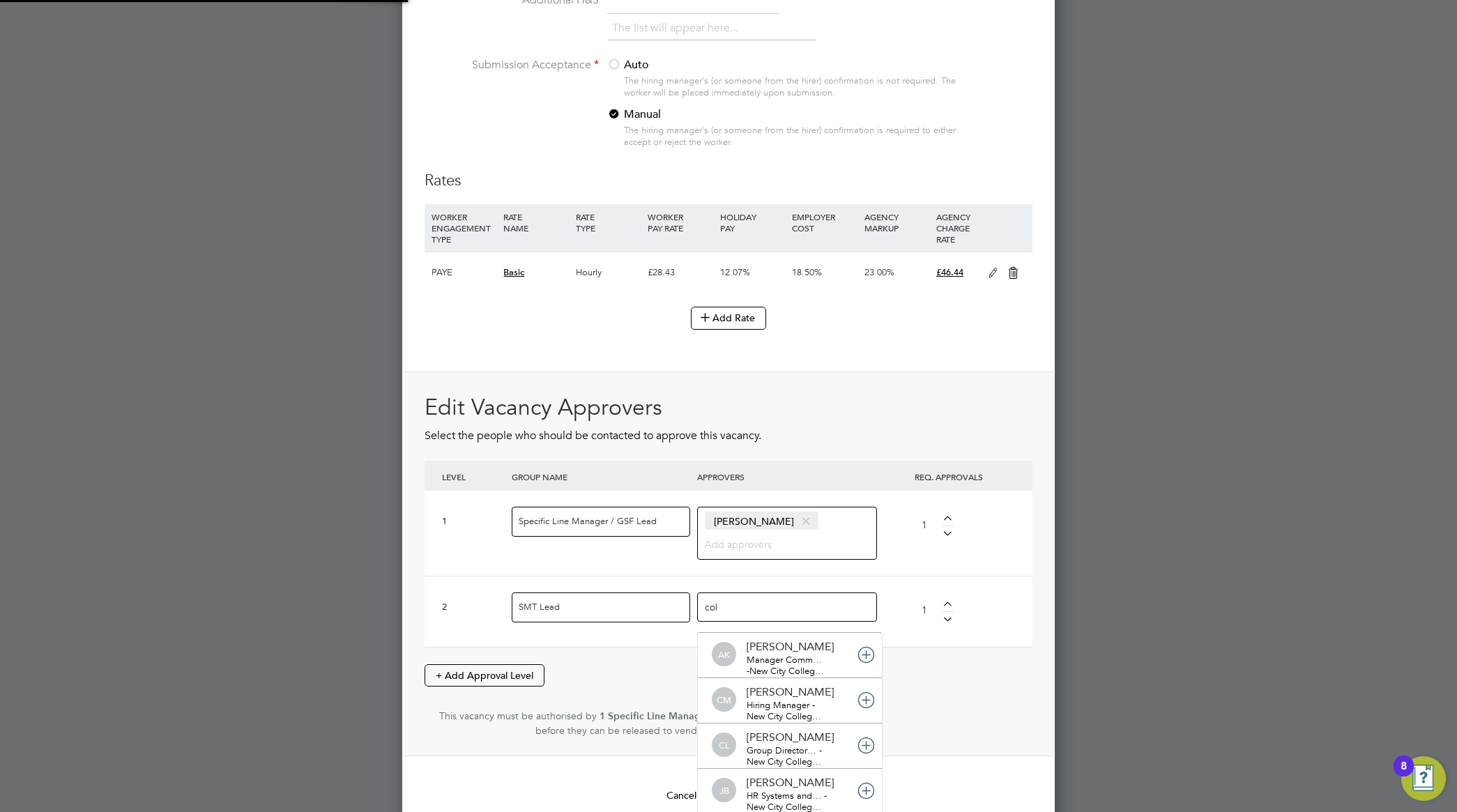
type input "coll"
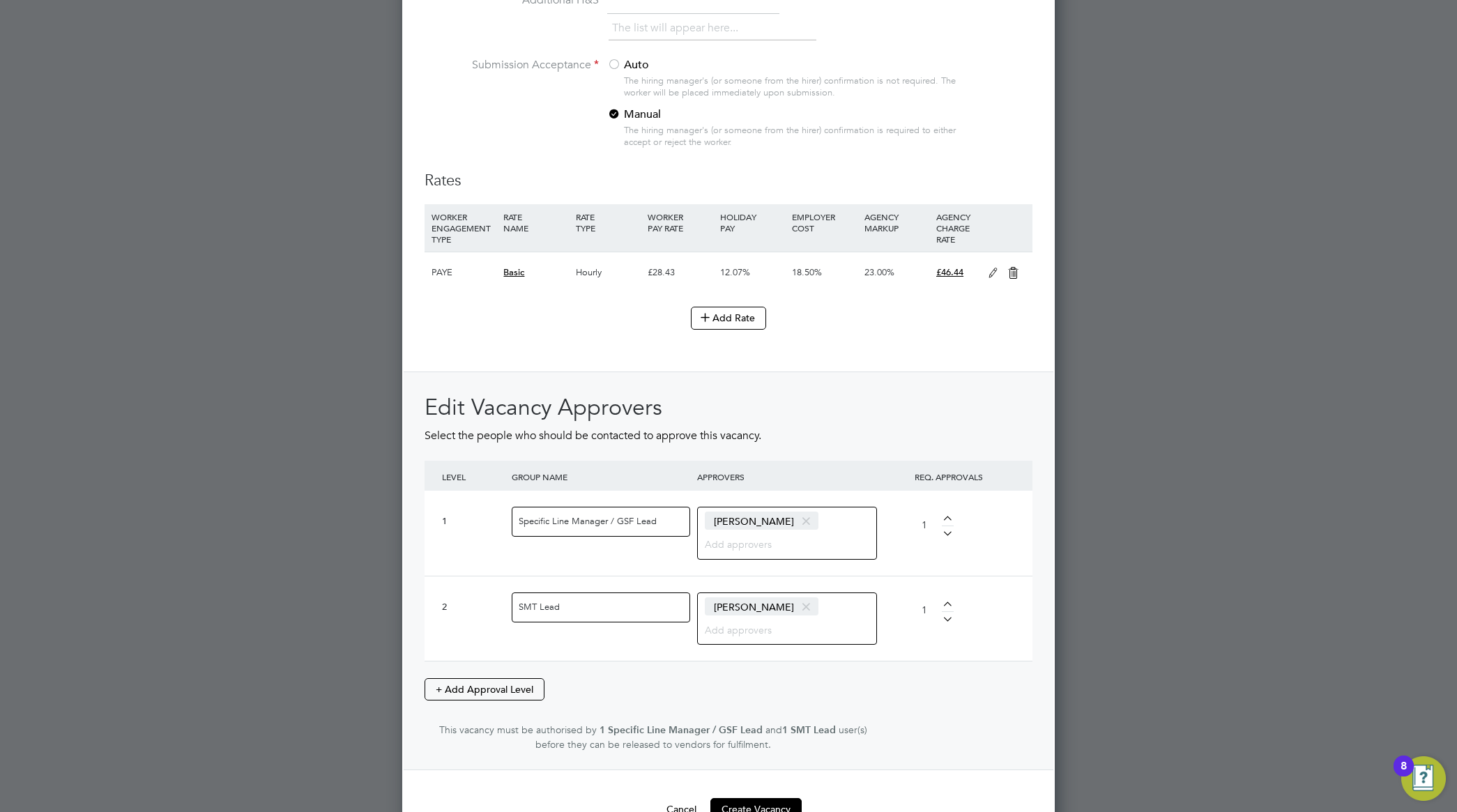
click at [1050, 585] on div "Edit Vacancy Approvers Select the people who should be contacted to approve thi…" at bounding box center [728, 572] width 649 height 400
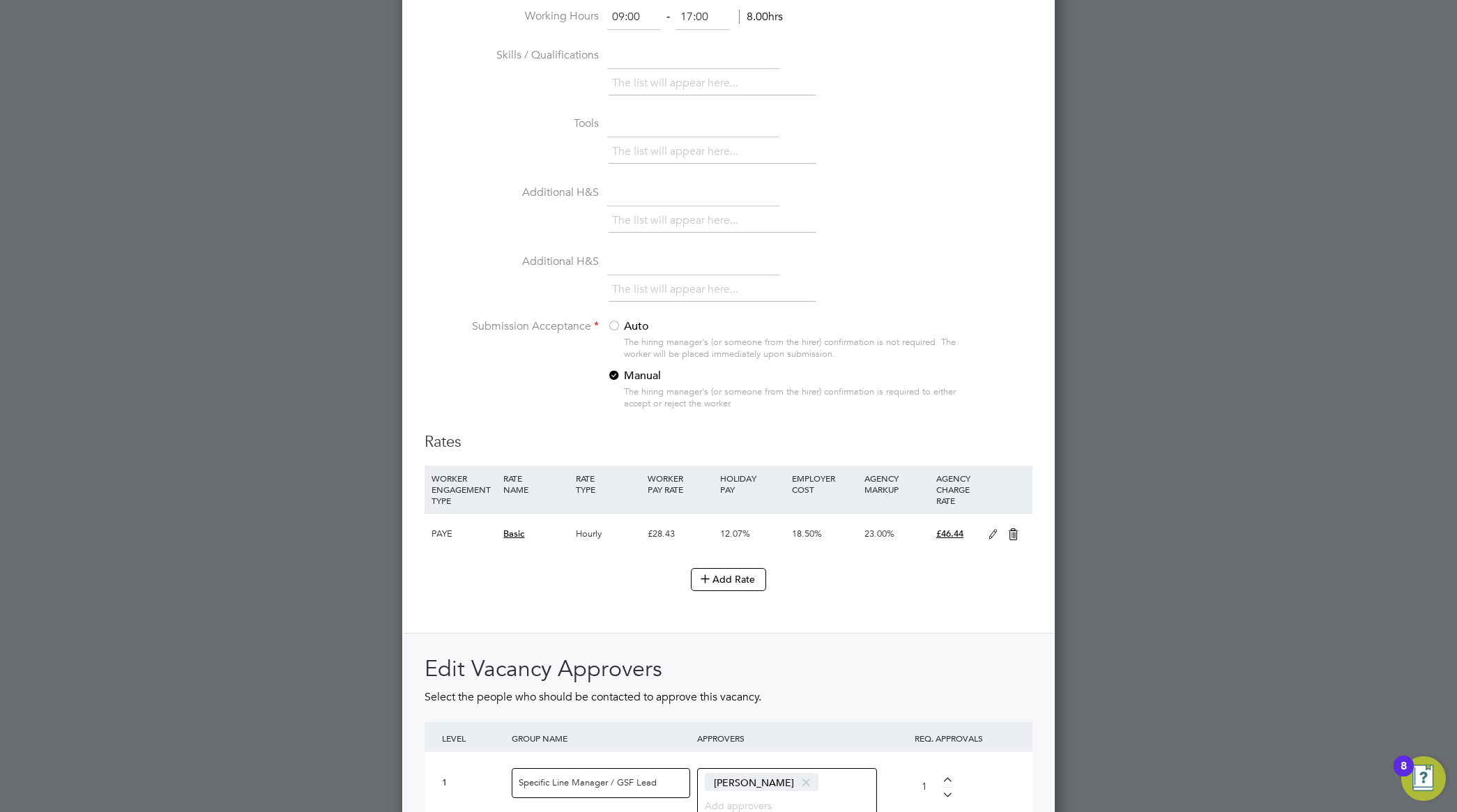
click at [629, 589] on div "Add Rate" at bounding box center [728, 579] width 608 height 22
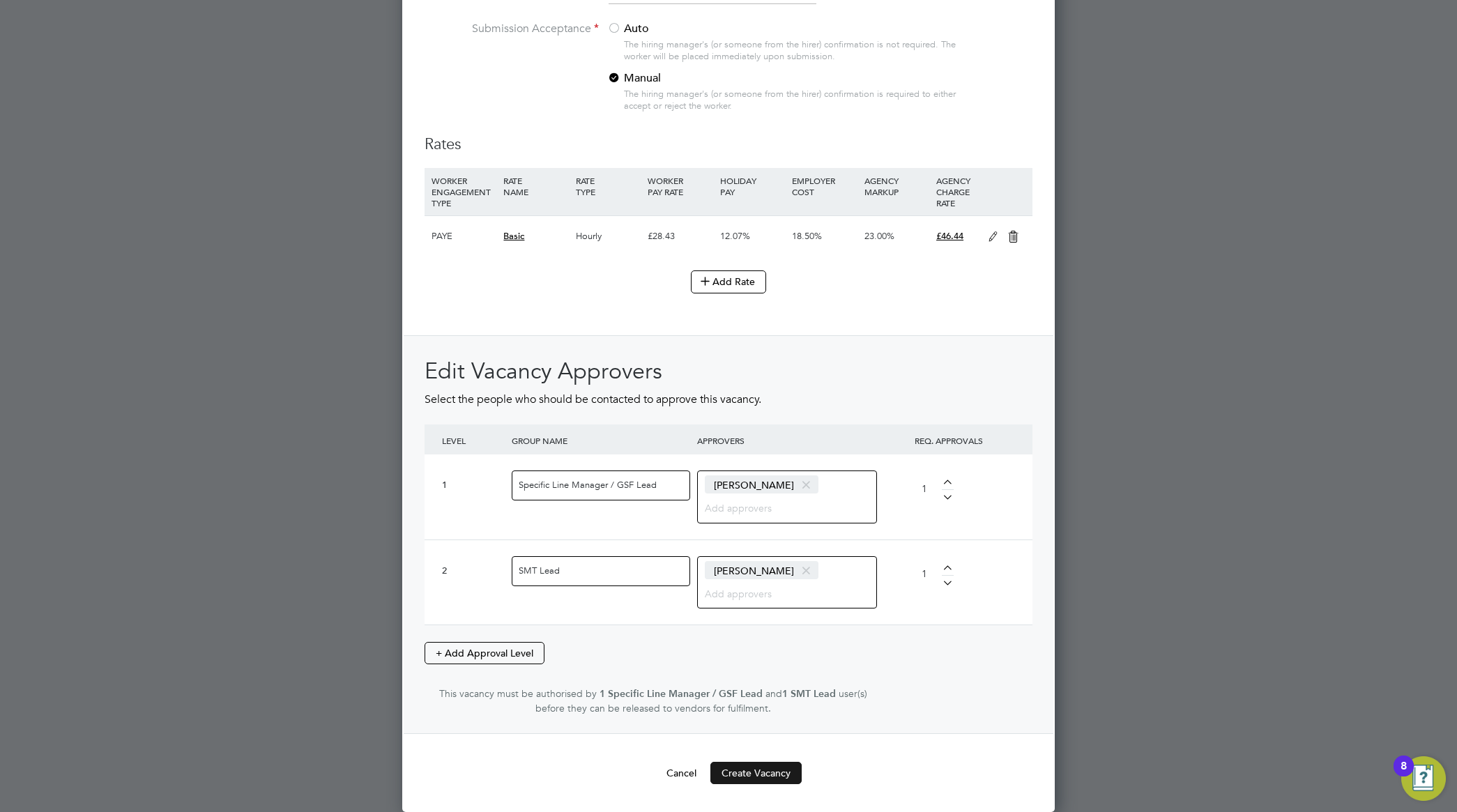
click at [769, 771] on button "Create Vacancy" at bounding box center [756, 773] width 92 height 22
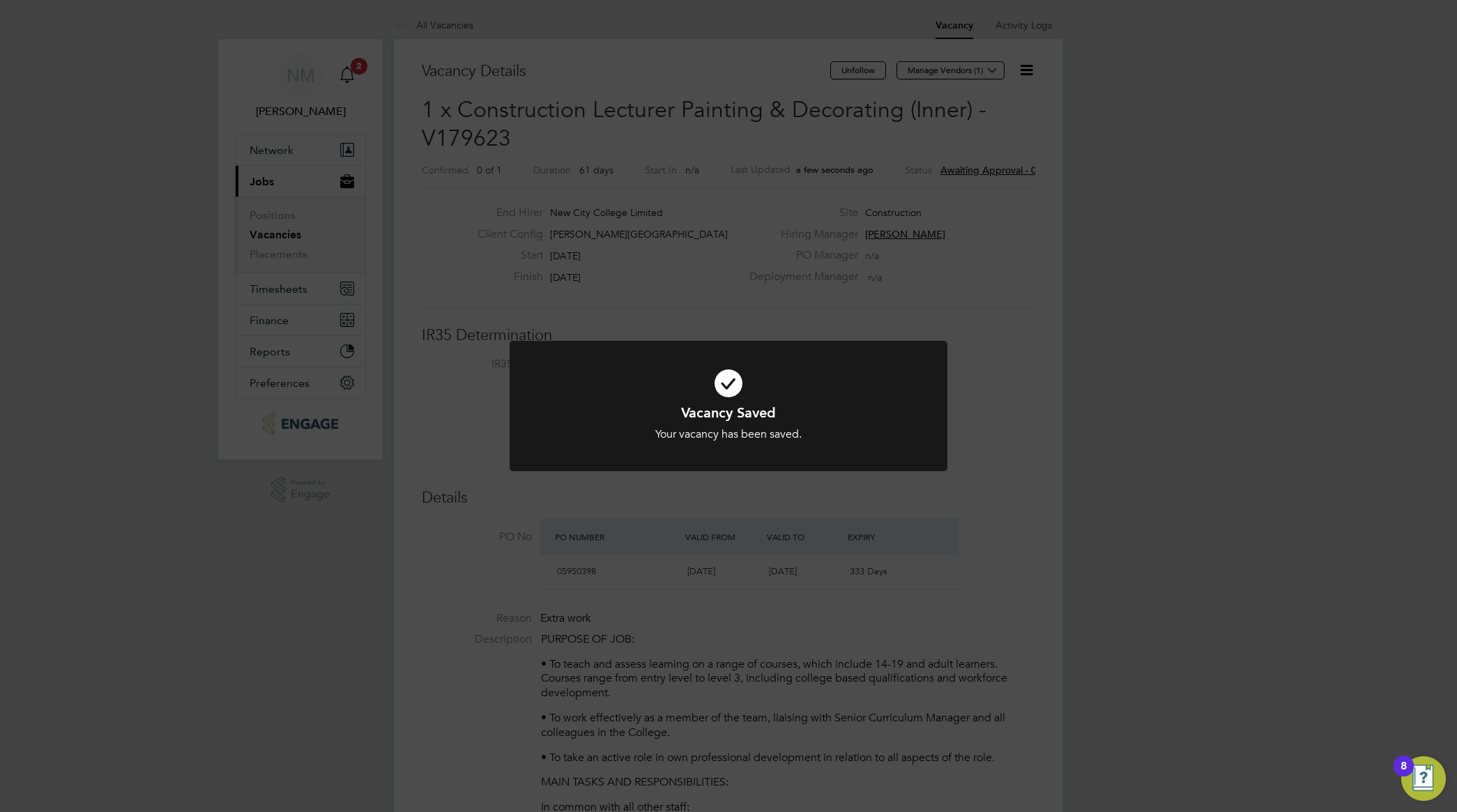
click at [985, 416] on div "Vacancy Saved Your vacancy has been saved. Cancel Okay" at bounding box center [728, 406] width 1457 height 812
